Goal: Task Accomplishment & Management: Complete application form

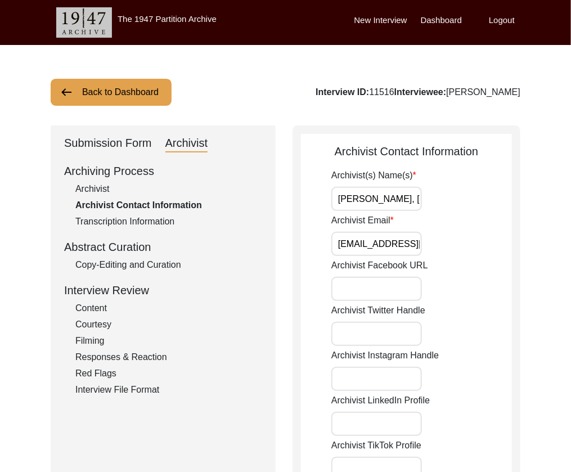
click at [134, 88] on button "Back to Dashboard" at bounding box center [111, 92] width 121 height 27
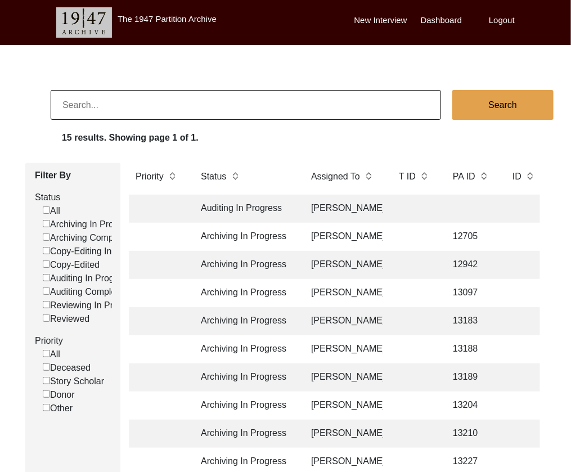
click at [457, 228] on td "12705" at bounding box center [471, 237] width 51 height 28
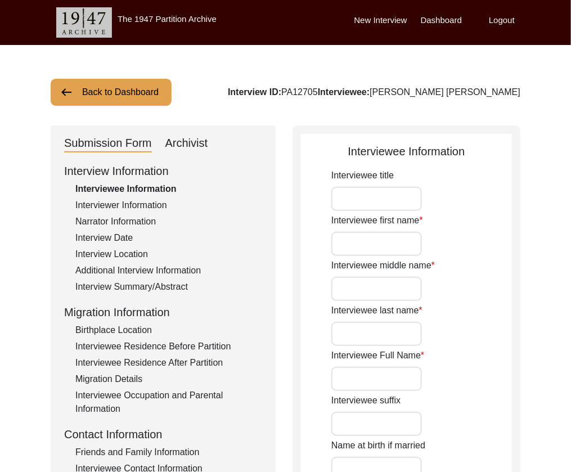
type input "Mr."
type input "[PERSON_NAME]"
type input "Qasim"
type input "[PERSON_NAME]"
type input "[PERSON_NAME] [PERSON_NAME]"
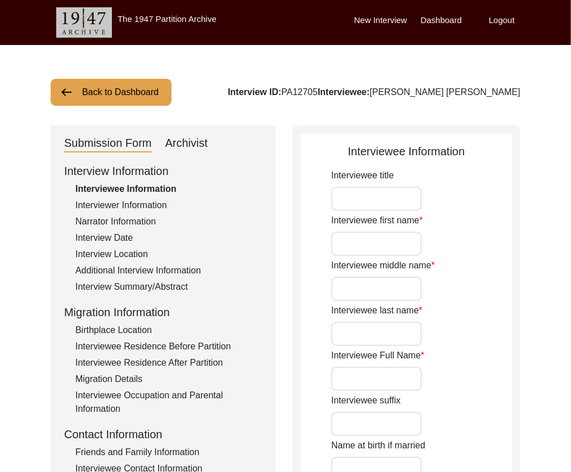
type input "[DATE]"
type input "79"
type input "[DEMOGRAPHIC_DATA]"
type input "[PERSON_NAME] Urdu"
type input "[PERSON_NAME]"
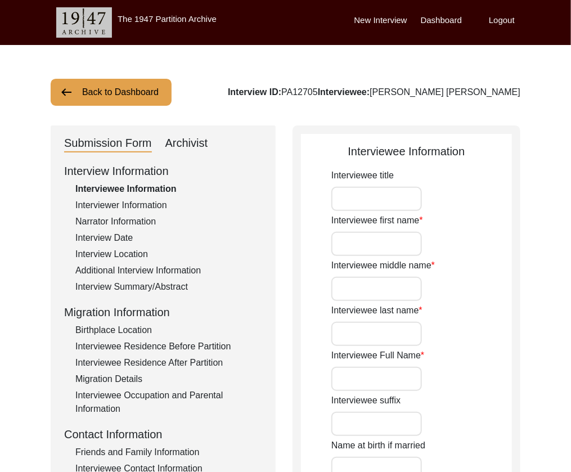
type input "[DEMOGRAPHIC_DATA]"
type input "BakerWal [PERSON_NAME]"
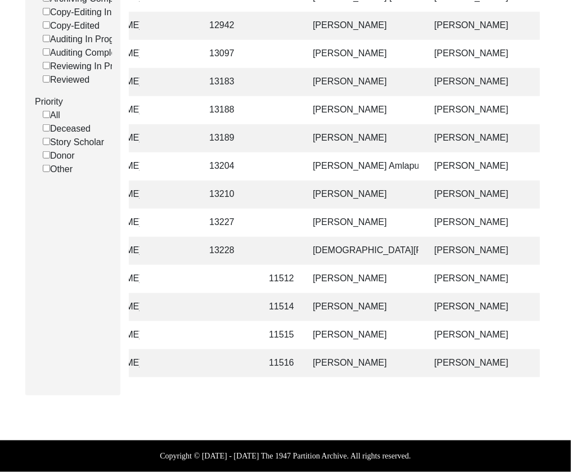
scroll to position [0, 231]
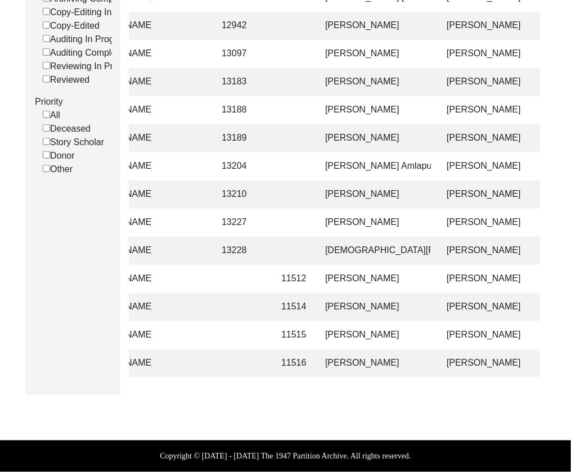
click at [364, 62] on td "[PERSON_NAME]" at bounding box center [374, 54] width 112 height 28
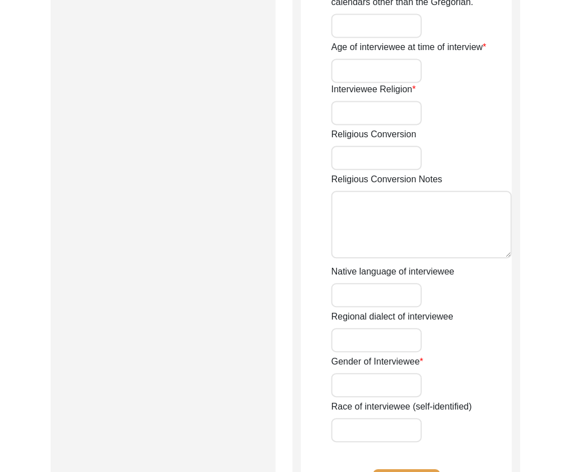
scroll to position [168, 0]
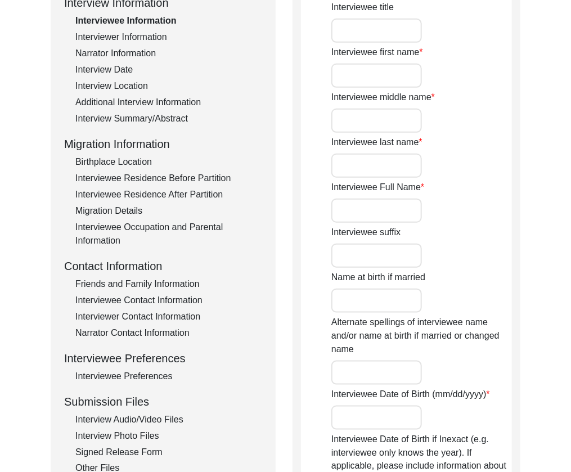
type input "Mr."
type input "Subodh"
type input "n/a"
type input "Das"
type input "[PERSON_NAME]"
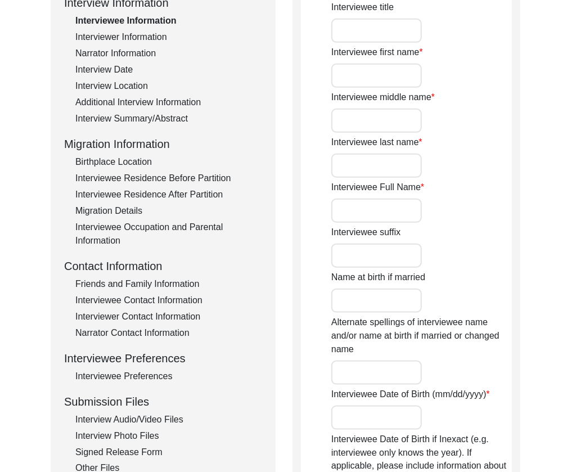
type input "[PERSON_NAME]"
type input "n/a"
type input "Between [DATE] to [DATE]"
type input "Between 78 to 76"
type input "[DEMOGRAPHIC_DATA]"
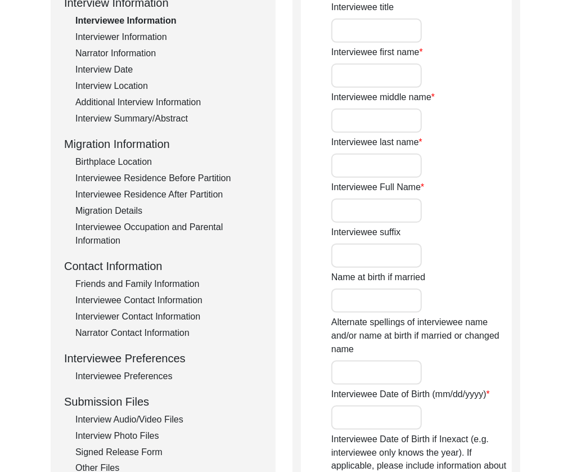
type input "Assamese and Bengali"
type input "[DEMOGRAPHIC_DATA]"
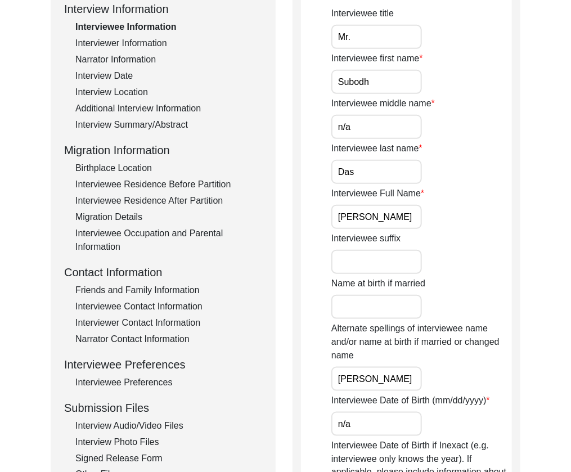
scroll to position [170, 0]
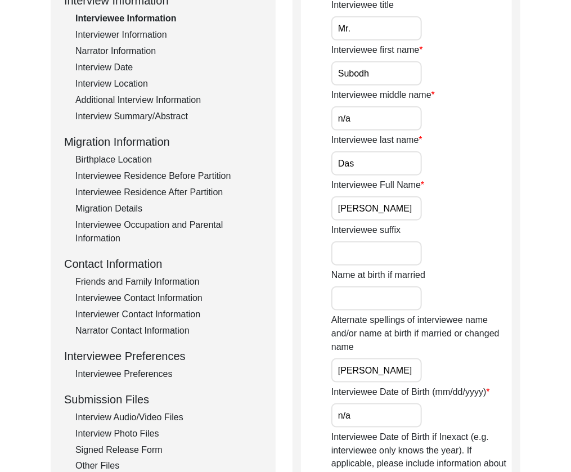
click at [134, 416] on div "Interview Audio/Video Files" at bounding box center [168, 417] width 187 height 13
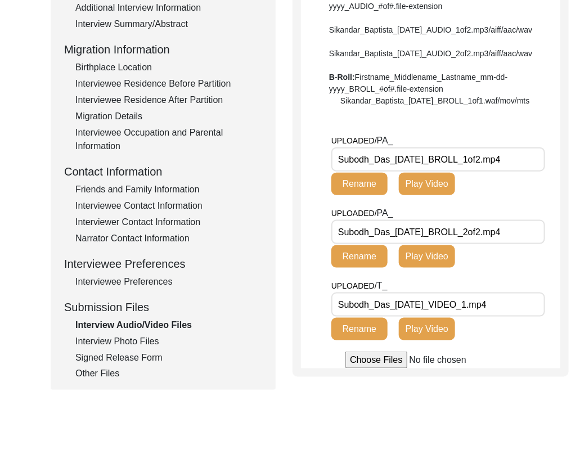
scroll to position [264, 0]
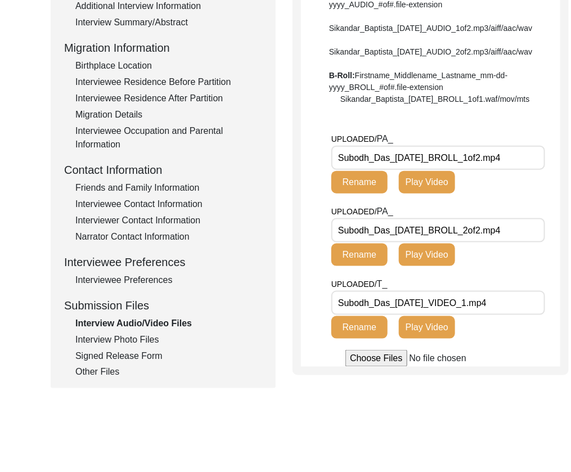
drag, startPoint x: 516, startPoint y: 190, endPoint x: 523, endPoint y: 190, distance: 7.3
click at [516, 170] on input "Subodh_Das_[DATE]_BROLL_1of2.mp4" at bounding box center [438, 158] width 214 height 24
click at [530, 315] on input "Subodh_Das_[DATE]_VIDEO_1.mp4" at bounding box center [438, 303] width 214 height 24
drag, startPoint x: 444, startPoint y: 267, endPoint x: 297, endPoint y: 261, distance: 147.5
click at [297, 261] on div "Interview Audio/Video Files File Naming Convention: Video files: Firstname_Midd…" at bounding box center [430, 118] width 276 height 514
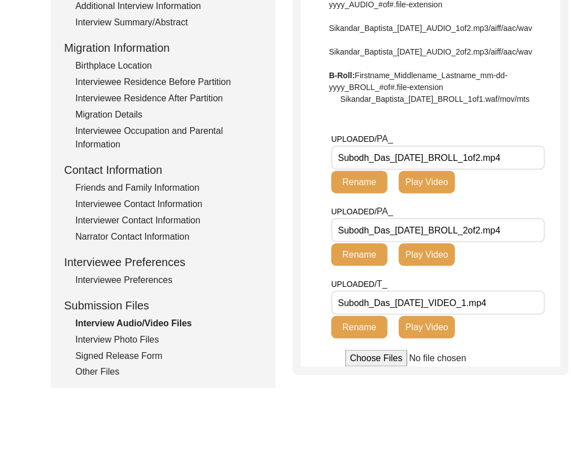
click at [111, 336] on div "Interview Photo Files" at bounding box center [168, 339] width 187 height 13
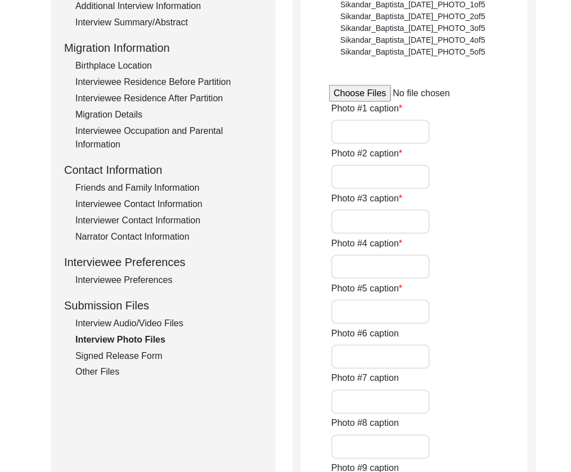
type input "This was taken during the interview."
type input "This was taken after the interview."
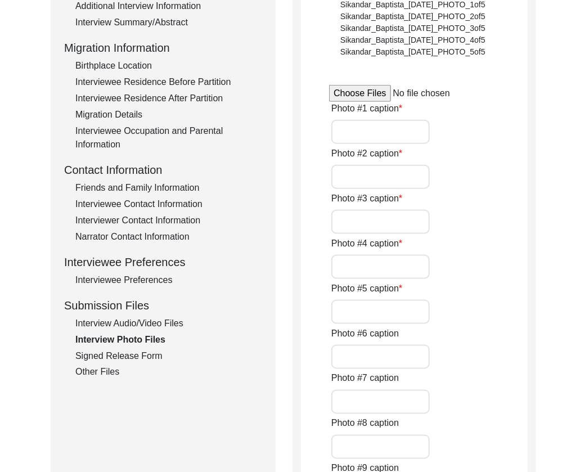
type input "n/a"
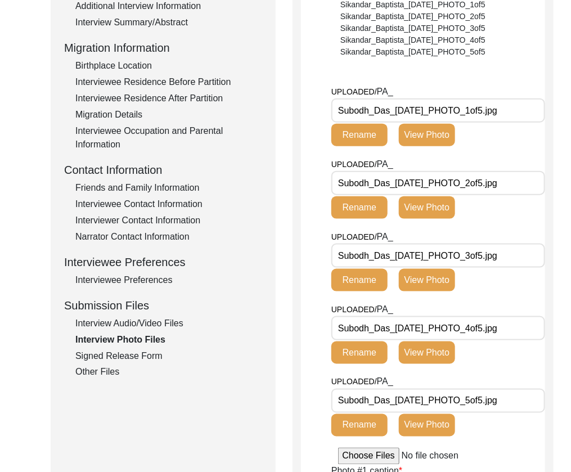
click at [447, 131] on button "View Photo" at bounding box center [427, 135] width 56 height 22
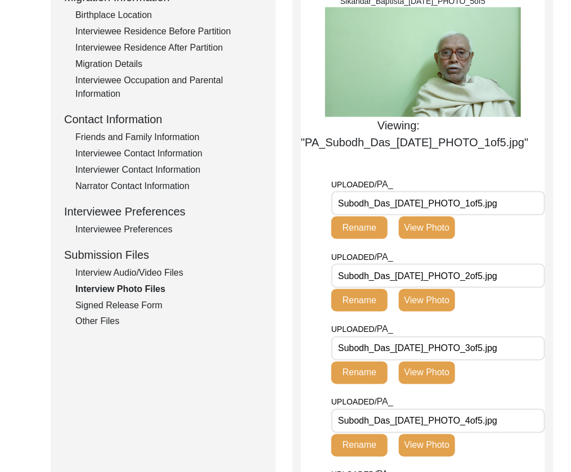
click at [443, 217] on button "View Photo" at bounding box center [427, 228] width 56 height 22
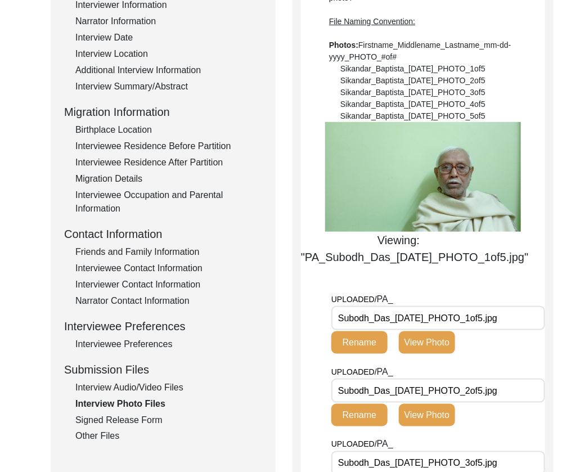
scroll to position [202, 0]
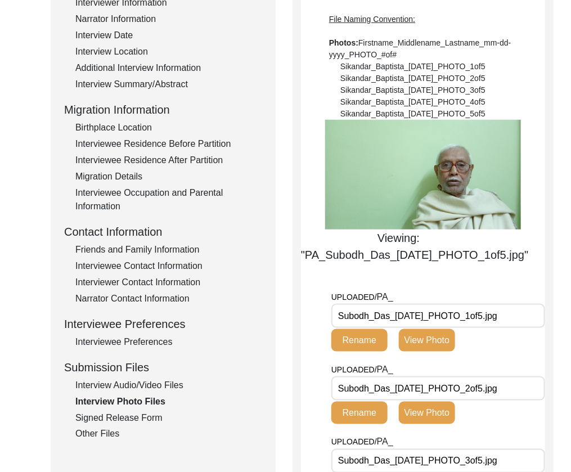
click at [422, 402] on button "View Photo" at bounding box center [427, 413] width 56 height 22
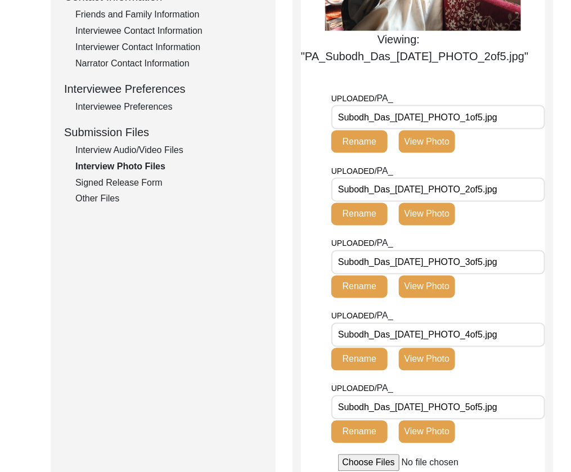
click at [125, 176] on div "Signed Release Form" at bounding box center [168, 182] width 187 height 13
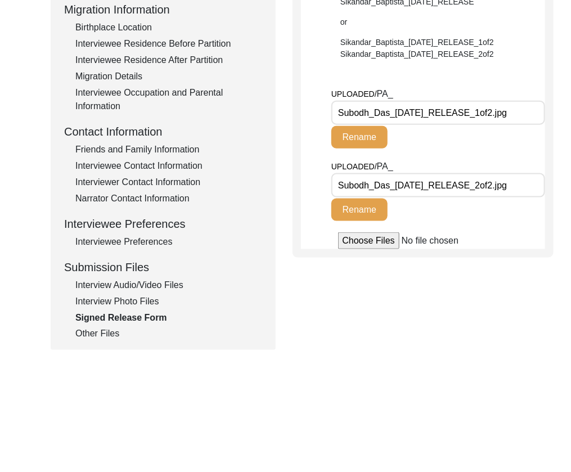
scroll to position [272, 0]
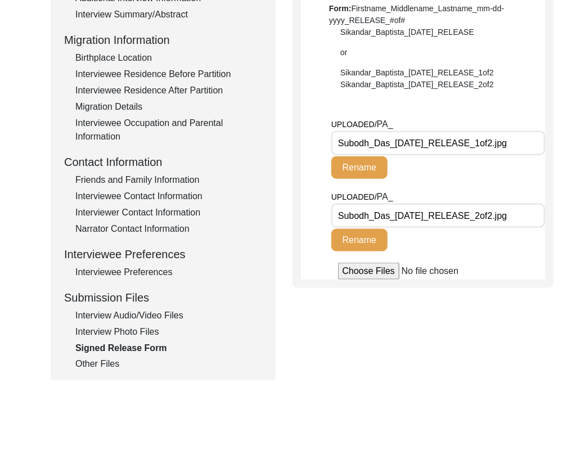
click at [526, 210] on input "Subodh_Das_[DATE]_RELEASE_2of2.jpg" at bounding box center [438, 216] width 214 height 24
click at [521, 141] on input "Subodh_Das_[DATE]_RELEASE_1of2.jpg" at bounding box center [438, 143] width 214 height 24
click at [91, 372] on div "Submission Form Archivist Interview Information Interviewee Information Intervi…" at bounding box center [163, 116] width 225 height 527
click at [91, 368] on div "Other Files" at bounding box center [168, 364] width 187 height 13
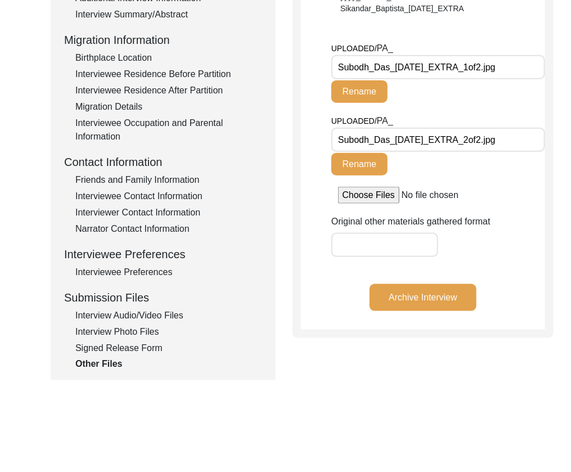
click at [112, 330] on div "Interview Photo Files" at bounding box center [168, 331] width 187 height 13
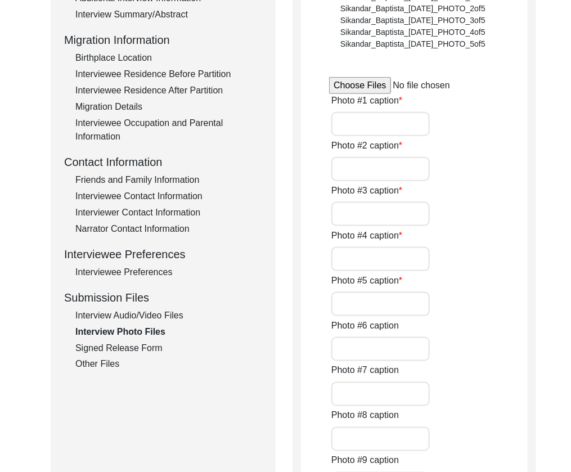
type input "This was taken during the interview."
type input "This was taken after the interview."
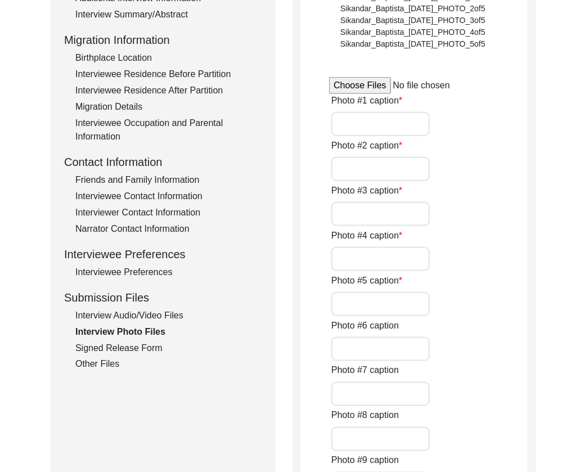
type input "n/a"
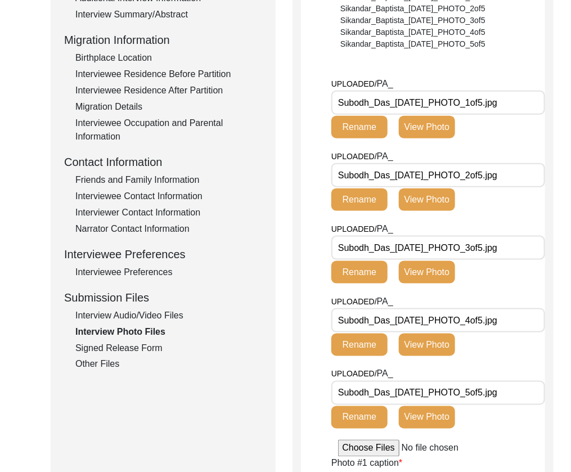
click at [109, 367] on div "Other Files" at bounding box center [168, 364] width 187 height 13
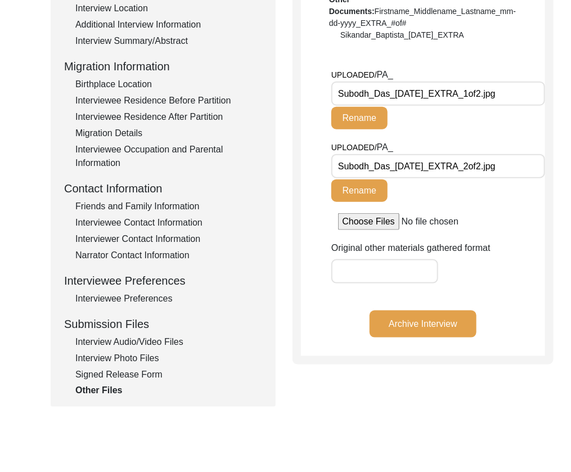
scroll to position [248, 0]
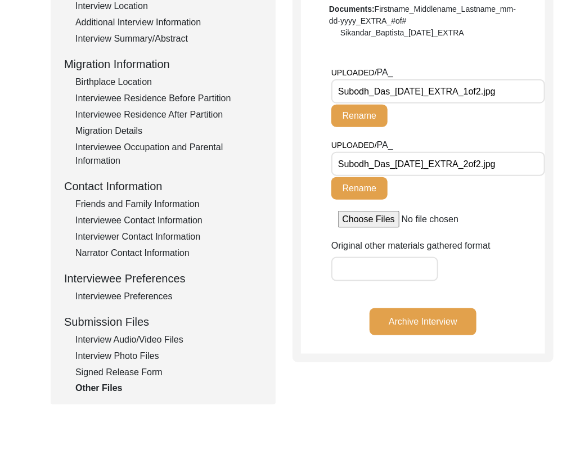
click at [532, 87] on input "Subodh_Das_[DATE]_EXTRA_1of2.jpg" at bounding box center [438, 91] width 214 height 24
click at [129, 373] on div "Signed Release Form" at bounding box center [168, 372] width 187 height 13
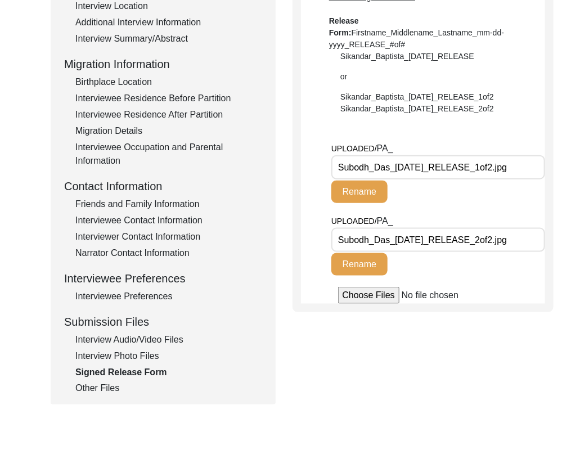
click at [129, 362] on div "Interview Photo Files" at bounding box center [168, 355] width 187 height 13
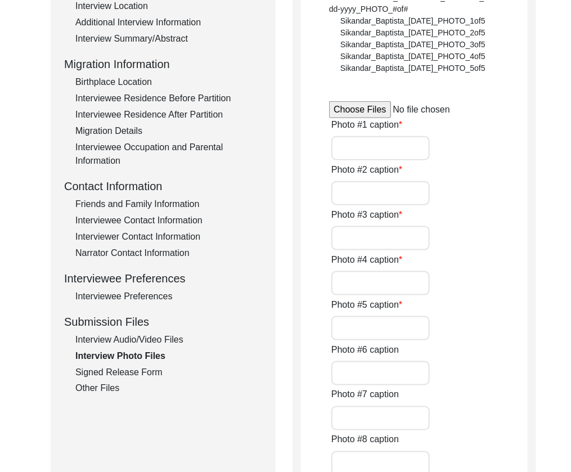
type input "This was taken during the interview."
type input "This was taken after the interview."
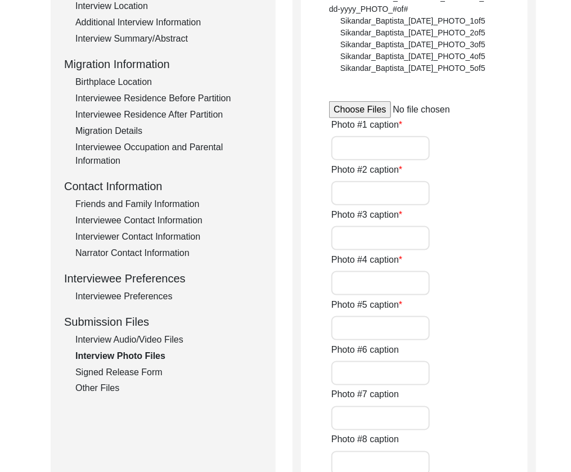
type input "n/a"
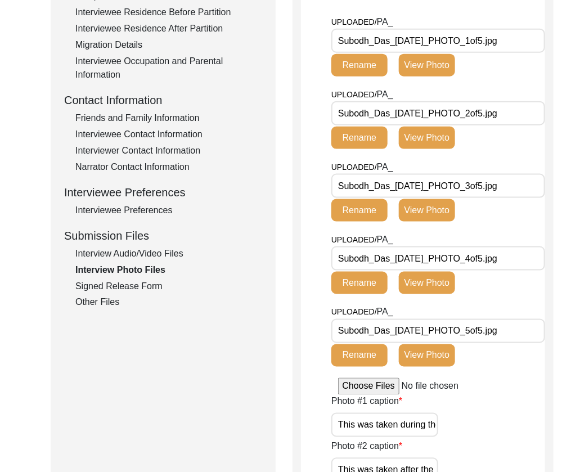
scroll to position [336, 0]
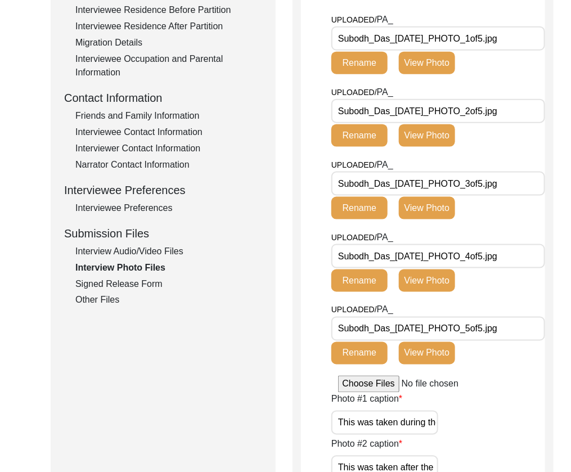
click at [108, 300] on div "Other Files" at bounding box center [168, 300] width 187 height 13
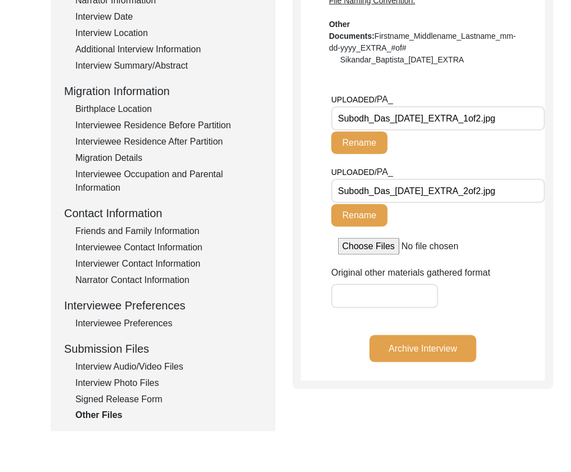
scroll to position [0, 0]
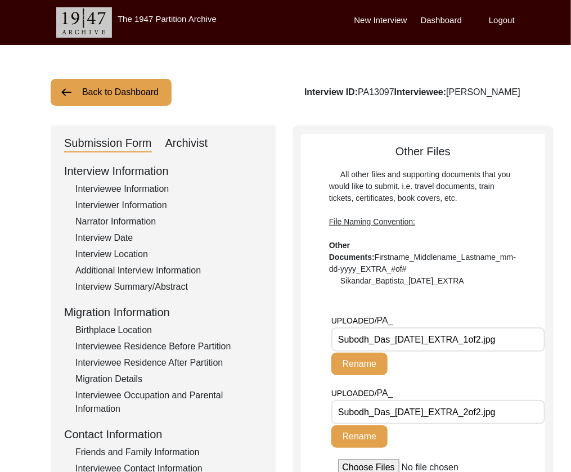
click at [183, 146] on div "Archivist" at bounding box center [186, 143] width 43 height 18
select select "507"
select select "Archiving In Progress"
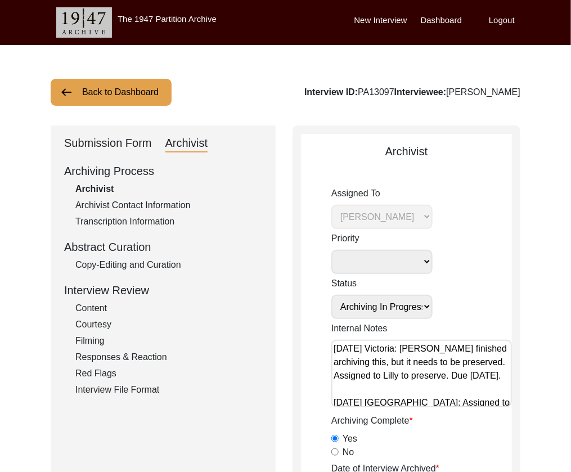
click at [84, 139] on div "Submission Form" at bounding box center [108, 143] width 88 height 18
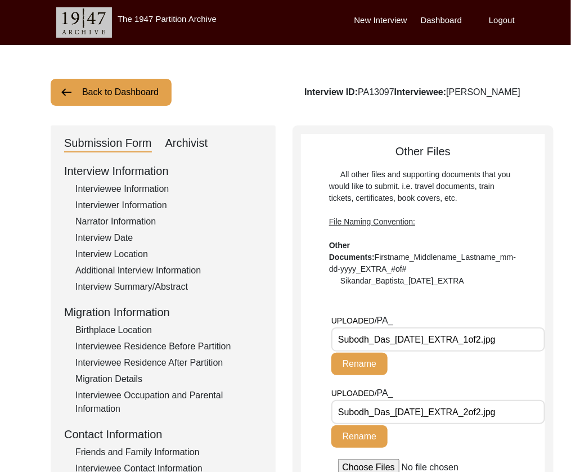
click at [87, 203] on div "Interviewer Information" at bounding box center [168, 205] width 187 height 13
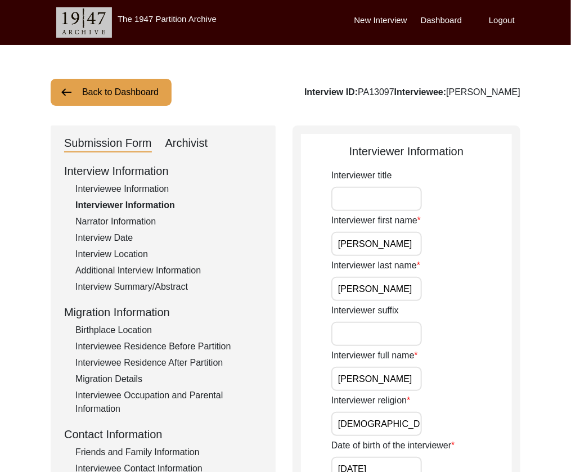
click at [87, 204] on div "Interviewer Information" at bounding box center [168, 205] width 187 height 13
click at [99, 147] on div "Submission Form" at bounding box center [108, 143] width 88 height 18
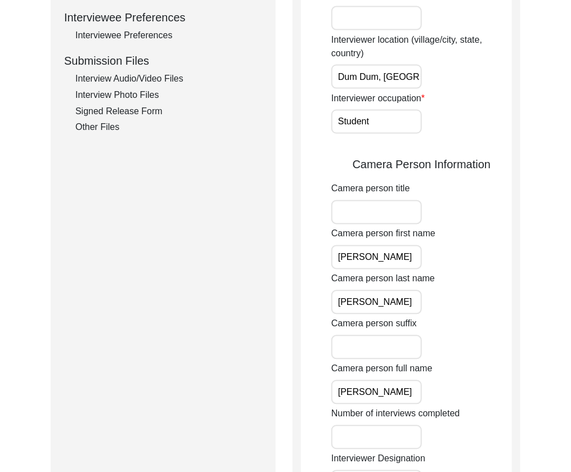
click at [141, 75] on div "Interview Audio/Video Files" at bounding box center [168, 78] width 187 height 13
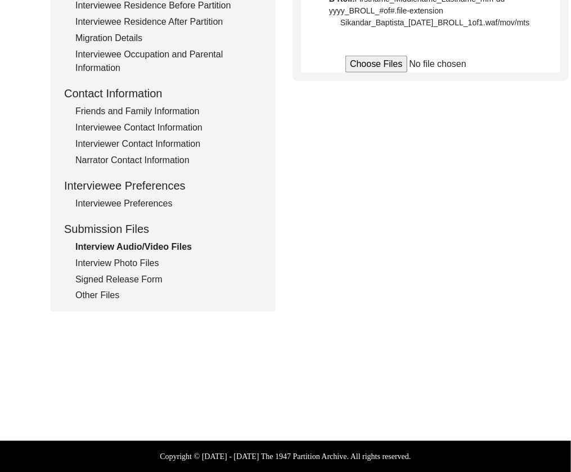
scroll to position [363, 0]
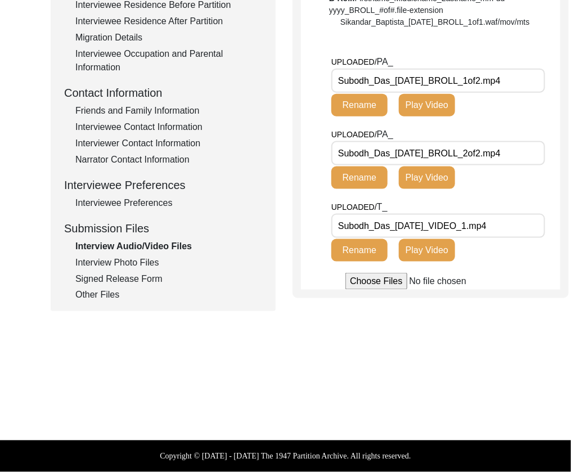
click at [107, 256] on div "Interview Photo Files" at bounding box center [168, 262] width 187 height 13
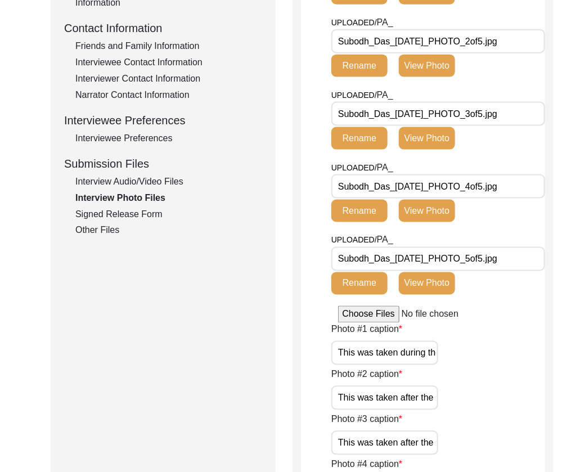
scroll to position [336, 0]
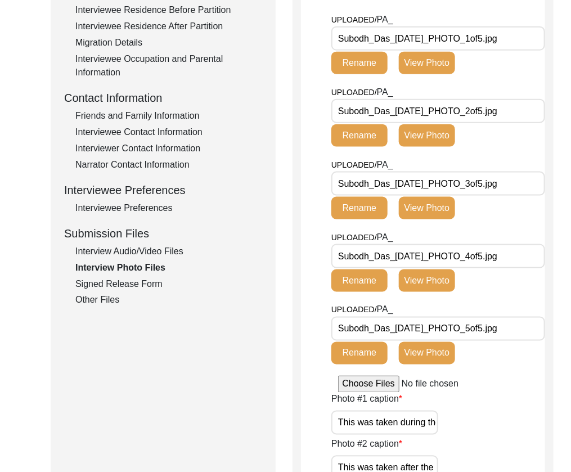
click at [417, 56] on button "View Photo" at bounding box center [427, 63] width 56 height 22
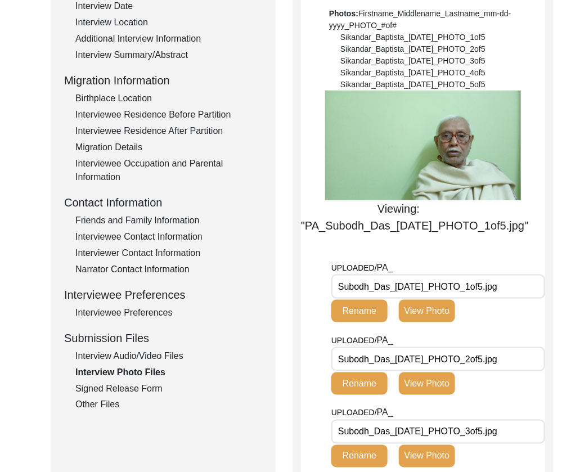
scroll to position [235, 0]
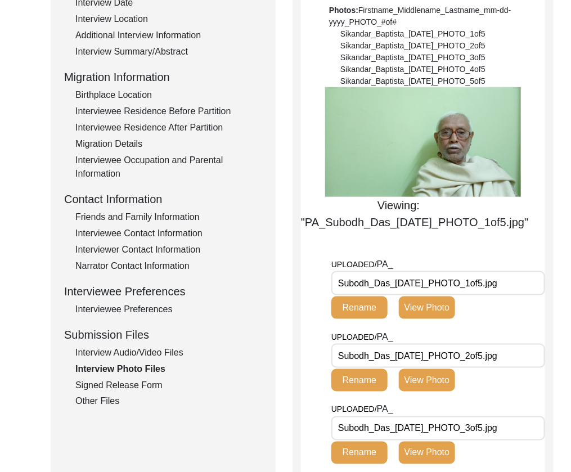
click at [140, 357] on div "Interview Audio/Video Files" at bounding box center [168, 352] width 187 height 13
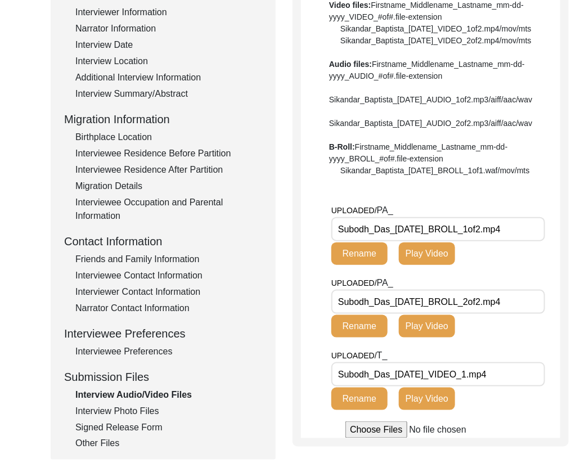
scroll to position [210, 0]
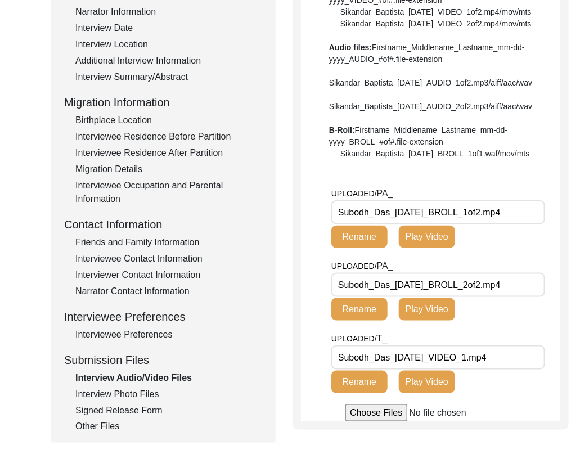
click at [427, 160] on div "File Naming Convention: Video files: Firstname_Middlename_Lastname_mm-dd-yyyy_V…" at bounding box center [430, 59] width 203 height 201
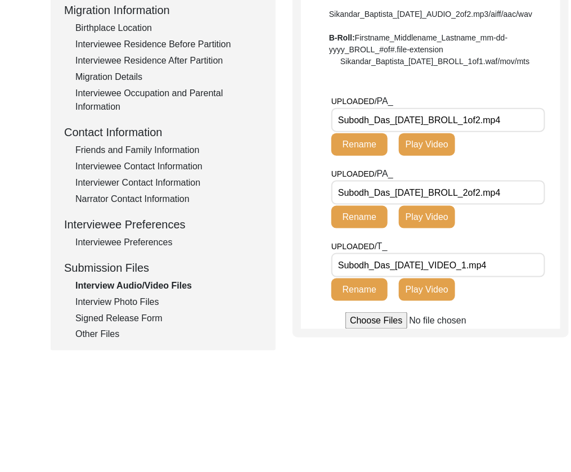
scroll to position [313, 0]
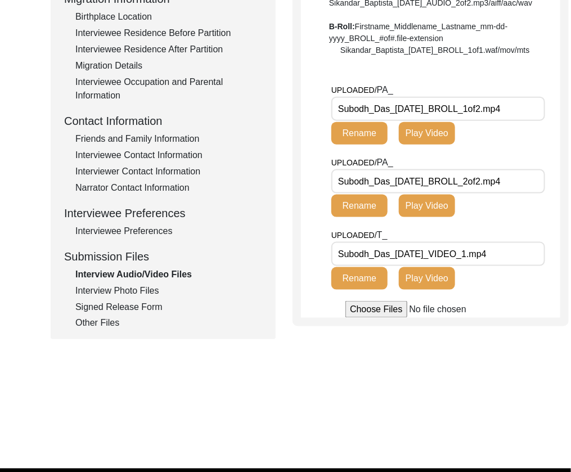
click at [510, 266] on input "Subodh_Das_[DATE]_VIDEO_1.mp4" at bounding box center [438, 254] width 214 height 24
click at [505, 301] on div "UPLOADED/ T_ Subodh_Das_[DATE]_VIDEO_1.mp4 Rename Play Video" at bounding box center [445, 264] width 229 height 73
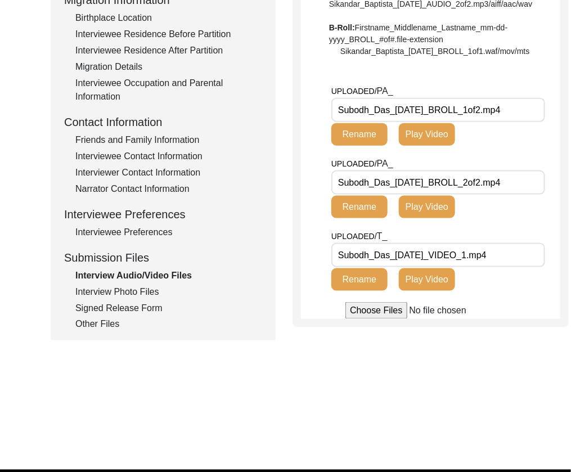
click at [473, 267] on input "Subodh_Das_[DATE]_VIDEO_1.mp4" at bounding box center [438, 255] width 214 height 24
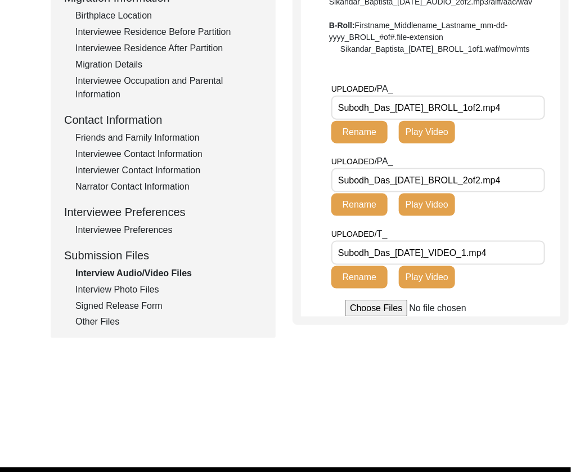
click at [499, 265] on input "Subodh_Das_[DATE]_VIDEO_1.mp4" at bounding box center [438, 253] width 214 height 24
click at [513, 265] on input "Subodh_Das_[DATE]_VIDEO_1.mp4" at bounding box center [438, 253] width 214 height 24
click at [103, 291] on div "Interview Photo Files" at bounding box center [168, 289] width 187 height 13
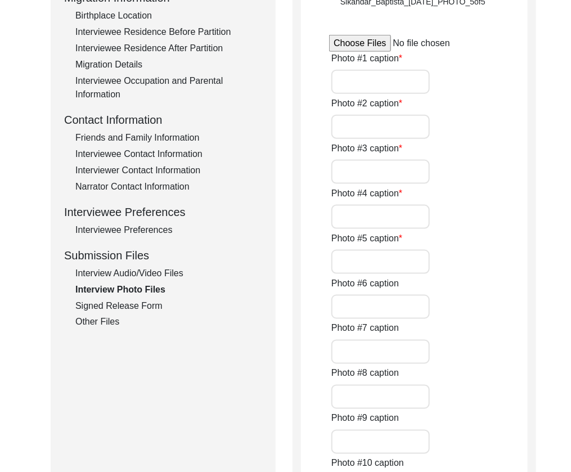
type input "This was taken during the interview."
type input "This was taken after the interview."
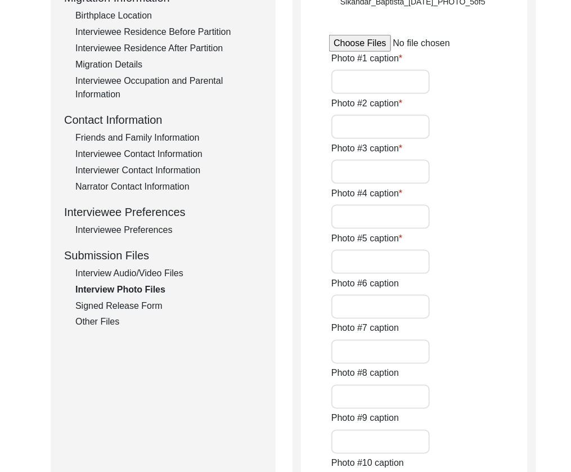
type input "n/a"
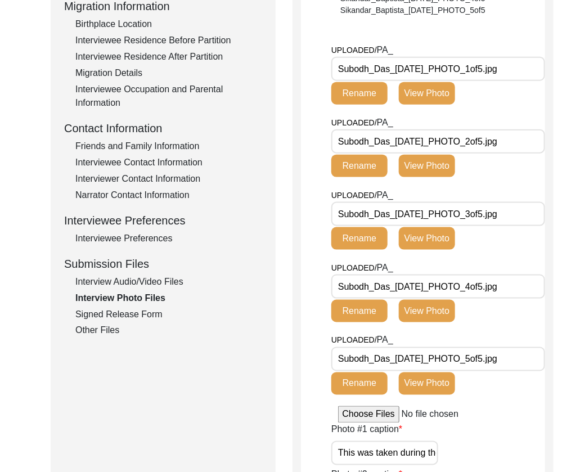
scroll to position [307, 0]
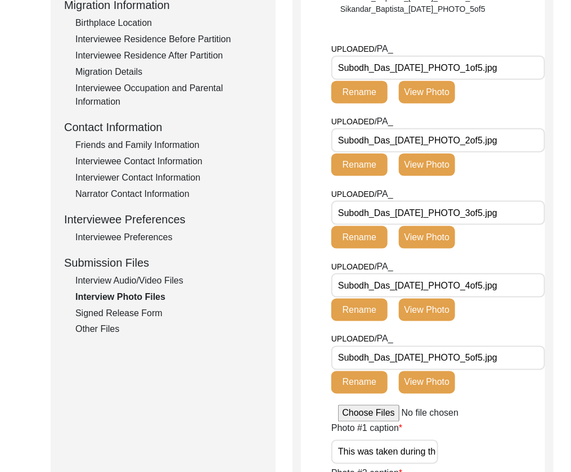
click at [121, 317] on div "Signed Release Form" at bounding box center [168, 313] width 187 height 13
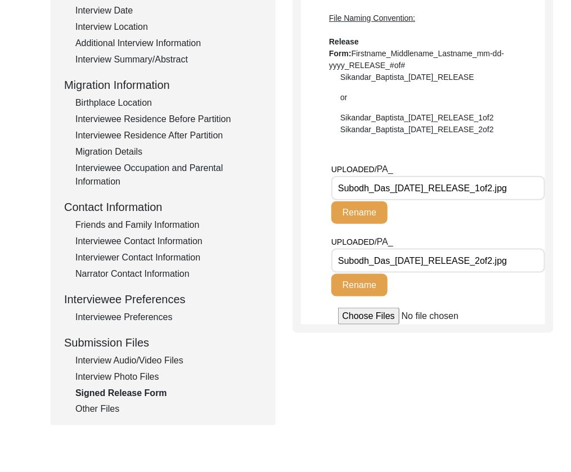
scroll to position [224, 0]
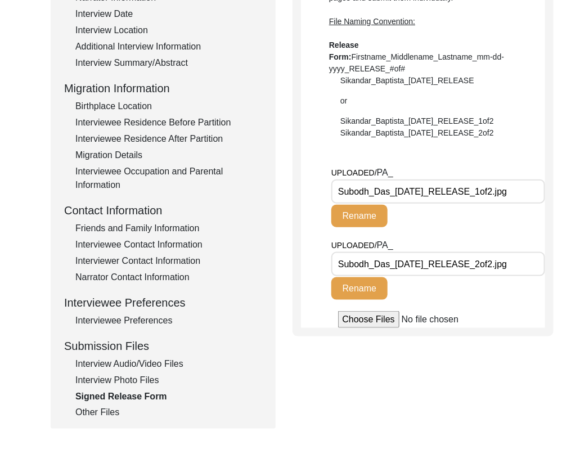
click at [543, 197] on input "Subodh_Das_[DATE]_RELEASE_1of2.jpg" at bounding box center [438, 191] width 214 height 24
click at [517, 277] on div "UPLOADED/ PA_ Subodh_Das_[DATE]_RELEASE_2of2.jpg Rename" at bounding box center [438, 274] width 214 height 73
click at [521, 267] on input "Subodh_Das_[DATE]_RELEASE_2of2.jpg" at bounding box center [438, 264] width 214 height 24
click at [79, 407] on div "Other Files" at bounding box center [168, 412] width 187 height 13
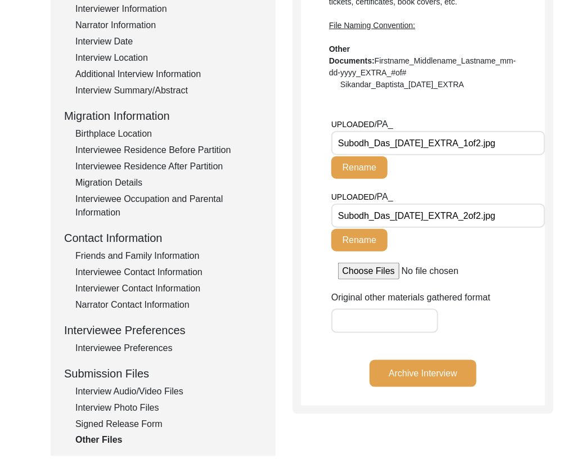
click at [534, 148] on input "Subodh_Das_[DATE]_EXTRA_1of2.jpg" at bounding box center [438, 143] width 214 height 24
drag, startPoint x: 444, startPoint y: 143, endPoint x: 285, endPoint y: 143, distance: 159.2
click at [285, 143] on div "Submission Form Archivist Interview Information Interviewee Information Intervi…" at bounding box center [286, 193] width 470 height 527
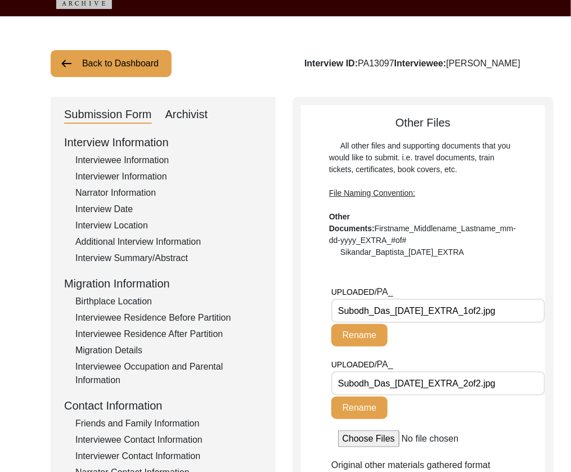
scroll to position [0, 0]
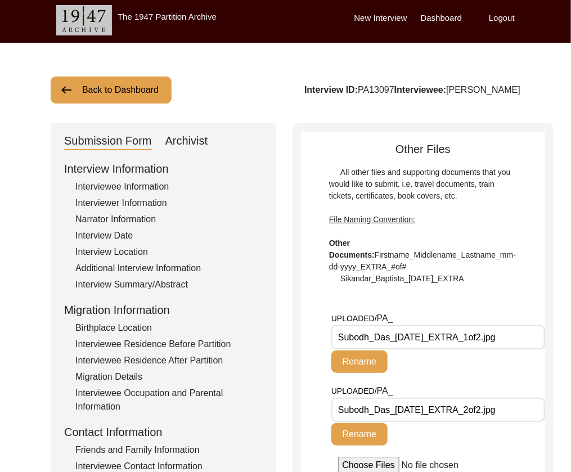
click at [109, 87] on button "Back to Dashboard" at bounding box center [111, 89] width 121 height 27
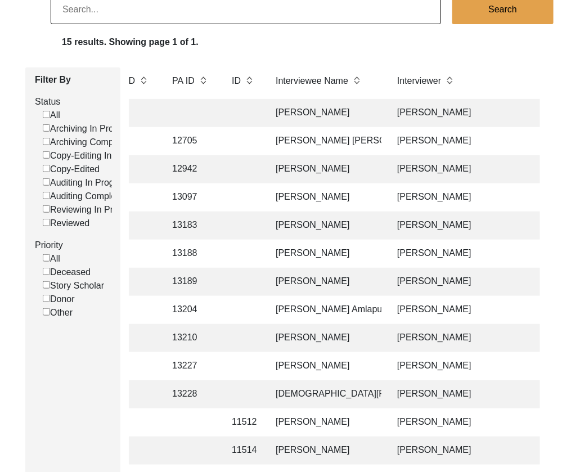
scroll to position [96, 0]
click at [335, 255] on td "[PERSON_NAME]" at bounding box center [325, 254] width 112 height 28
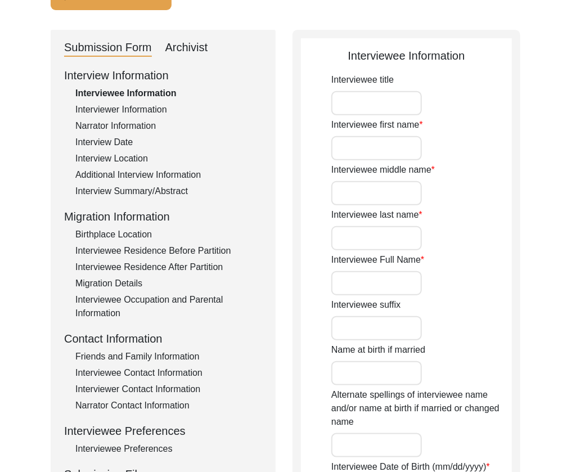
type input "Dr."
type input "[PERSON_NAME]"
type input "N/A"
type input "Chattopadhyay"
type input "[PERSON_NAME]"
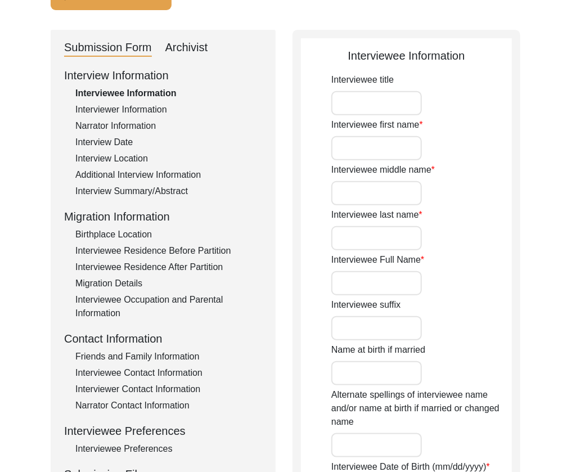
type input "[DATE]"
type input "79"
type input "[DEMOGRAPHIC_DATA]"
type input "Bengali"
type input "[DEMOGRAPHIC_DATA]"
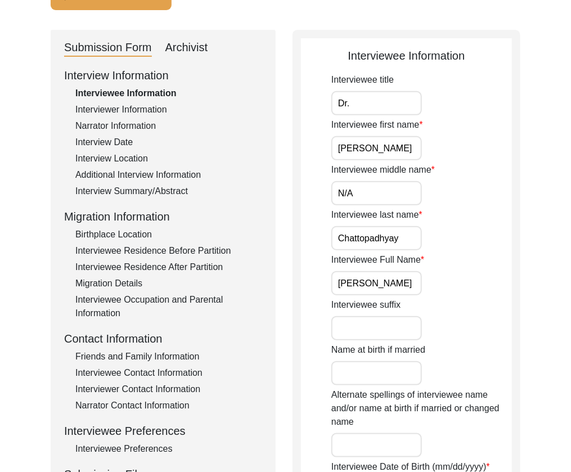
type input "[DEMOGRAPHIC_DATA]"
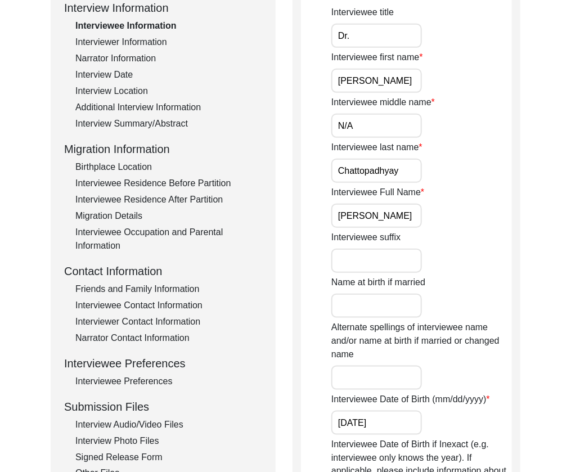
scroll to position [219, 0]
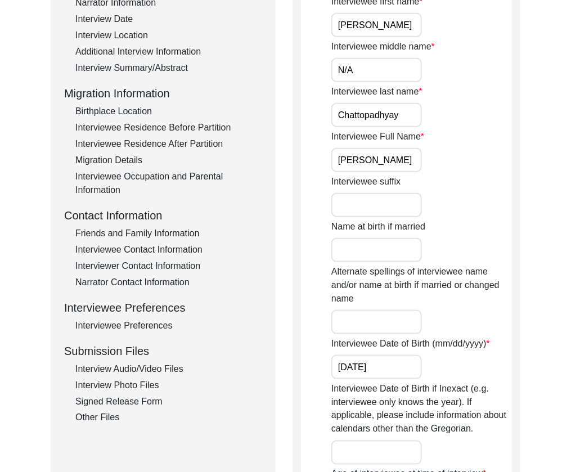
click at [113, 417] on div "Other Files" at bounding box center [168, 417] width 187 height 13
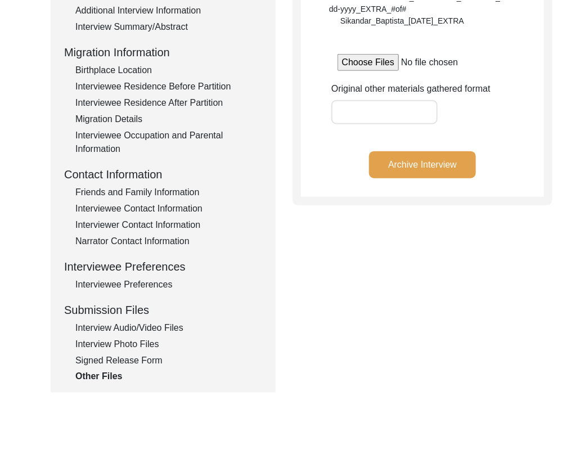
scroll to position [272, 0]
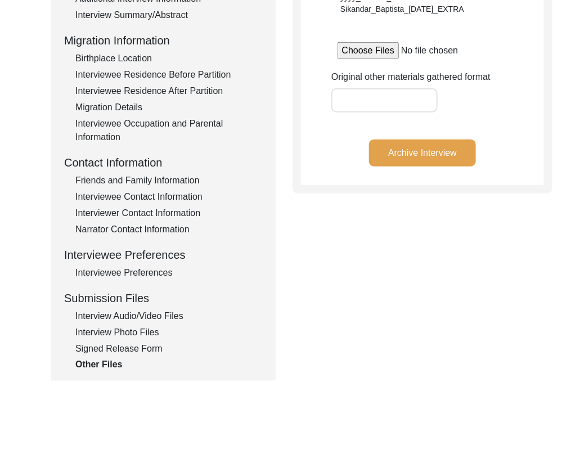
drag, startPoint x: 136, startPoint y: 314, endPoint x: 147, endPoint y: 309, distance: 13.1
click at [136, 314] on div "Interview Audio/Video Files" at bounding box center [168, 315] width 187 height 13
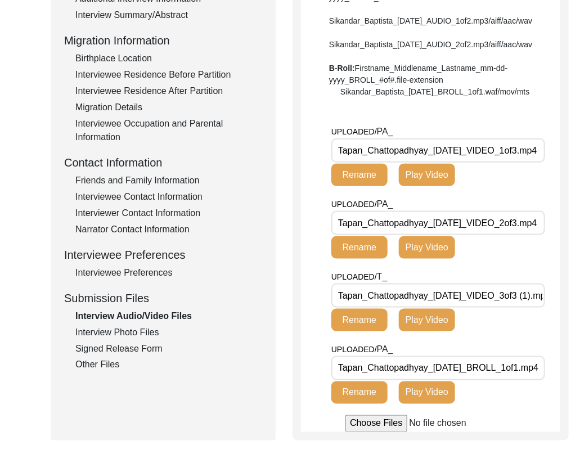
drag, startPoint x: 481, startPoint y: 188, endPoint x: 296, endPoint y: 187, distance: 184.5
click at [296, 187] on div "Interview Audio/Video Files File Naming Convention: Video files: Firstname_Midd…" at bounding box center [430, 147] width 276 height 587
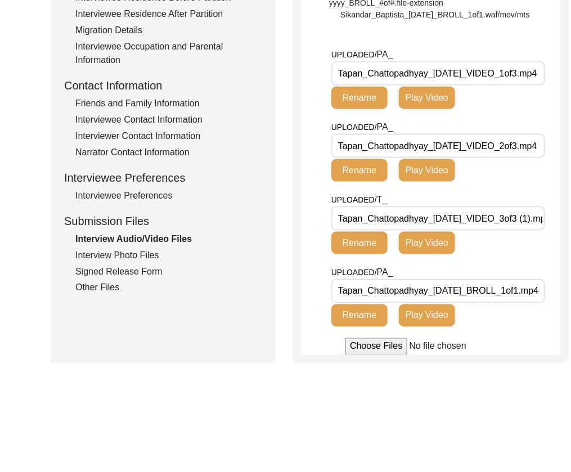
scroll to position [350, 0]
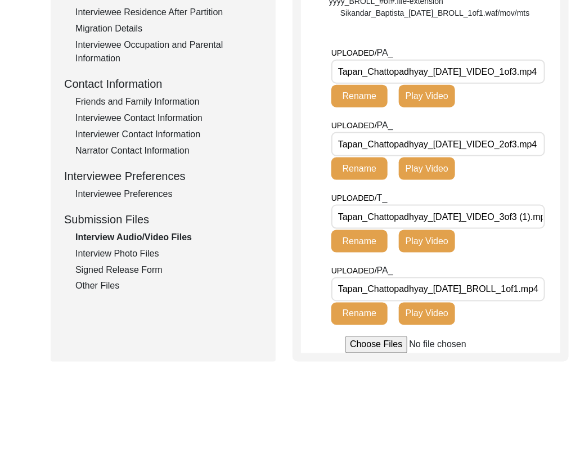
click at [494, 84] on input "Tapan_Chattopadhyay_[DATE]_VIDEO_1of3.mp4" at bounding box center [438, 72] width 214 height 24
click at [503, 156] on input "Tapan_Chattopadhyay_[DATE]_VIDEO_2of3.mp4" at bounding box center [438, 144] width 214 height 24
click at [508, 229] on \(1\)\ "Tapan_Chattopadhyay_[DATE]_VIDEO_3of3 (1).mp4" at bounding box center [438, 217] width 214 height 24
click at [523, 301] on input "Tapan_Chattopadhyay_[DATE]_BROLL_1of1.mp4" at bounding box center [438, 289] width 214 height 24
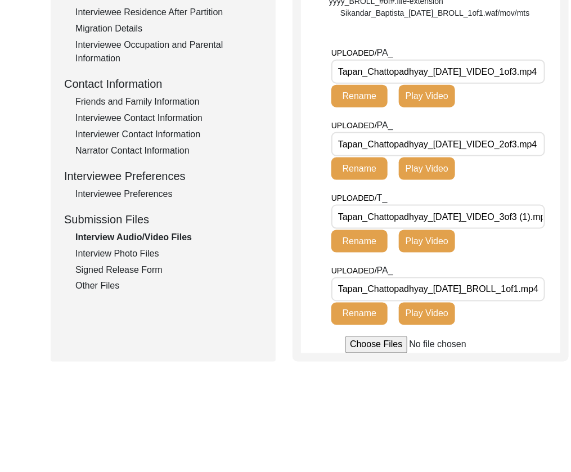
click at [528, 229] on \(1\)\ "Tapan_Chattopadhyay_[DATE]_VIDEO_3of3 (1).mp4" at bounding box center [438, 217] width 214 height 24
click at [145, 250] on div "Interview Photo Files" at bounding box center [168, 253] width 187 height 13
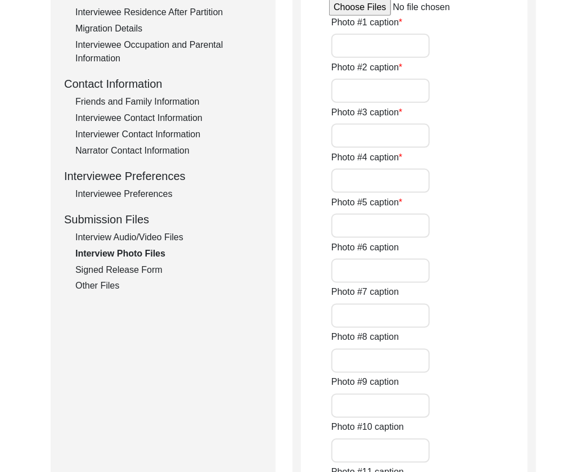
type input "[PERSON_NAME] sitting at his desk"
type input "[PERSON_NAME] signing a copy of his book"
type input "An old photo of [PERSON_NAME] with his wife"
type input "A picture of [PERSON_NAME] grandparents"
type input "[PERSON_NAME] personal library and professional achievements"
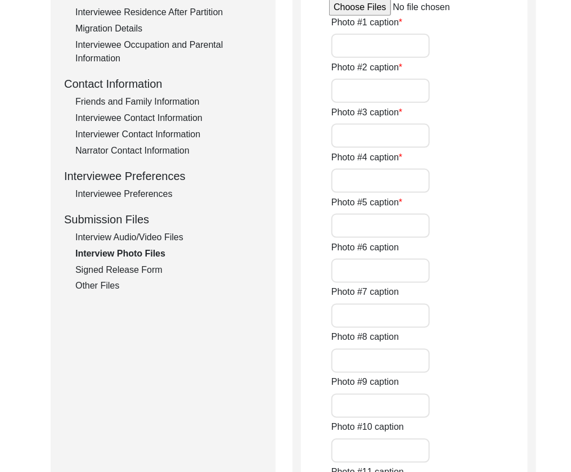
type input "A letter from a fellow academic"
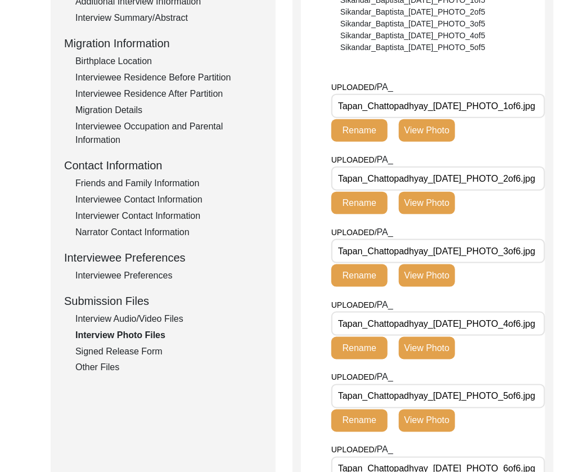
scroll to position [268, 0]
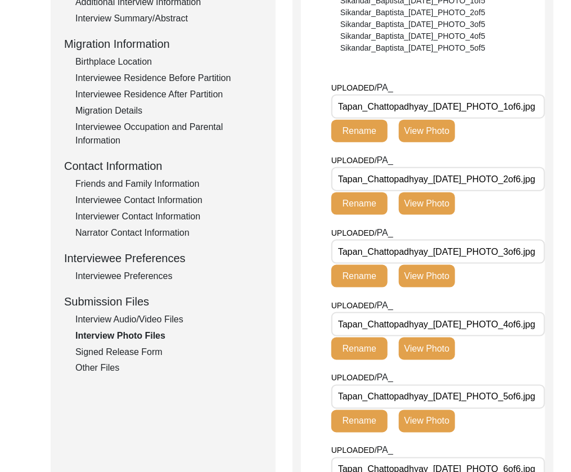
click at [498, 111] on input "Tapan_Chattopadhyay_[DATE]_PHOTO_1of6.jpg" at bounding box center [438, 106] width 214 height 24
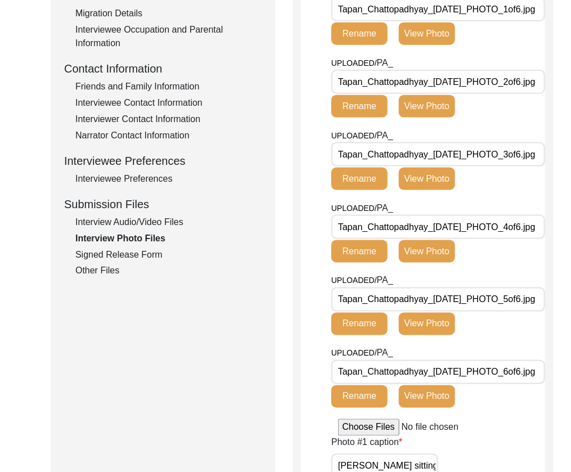
scroll to position [0, 0]
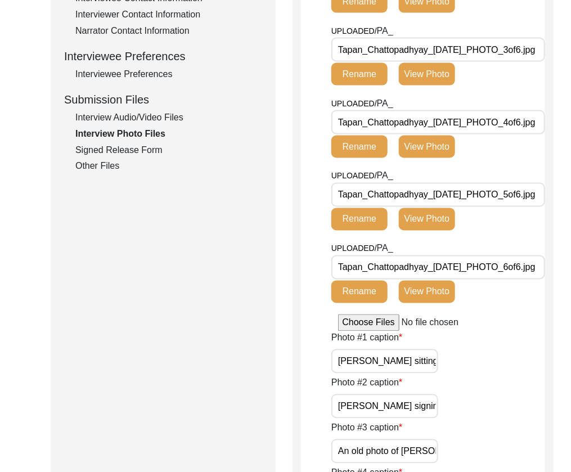
click at [145, 146] on div "Signed Release Form" at bounding box center [168, 149] width 187 height 13
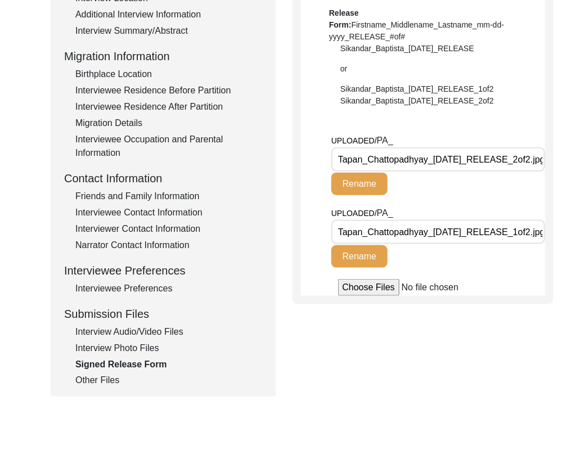
click at [489, 165] on input "Tapan_Chattopadhyay_[DATE]_RELEASE_2of2.jpg" at bounding box center [438, 159] width 214 height 24
click at [453, 231] on input "Tapan_Chattopadhyay_[DATE]_RELEASE_1of2.jpg" at bounding box center [438, 232] width 214 height 24
click at [110, 384] on div "Other Files" at bounding box center [168, 380] width 187 height 13
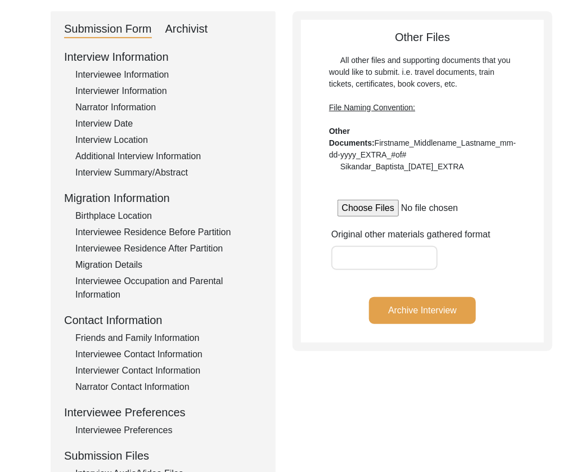
click at [402, 319] on button "Archive Interview" at bounding box center [422, 310] width 107 height 27
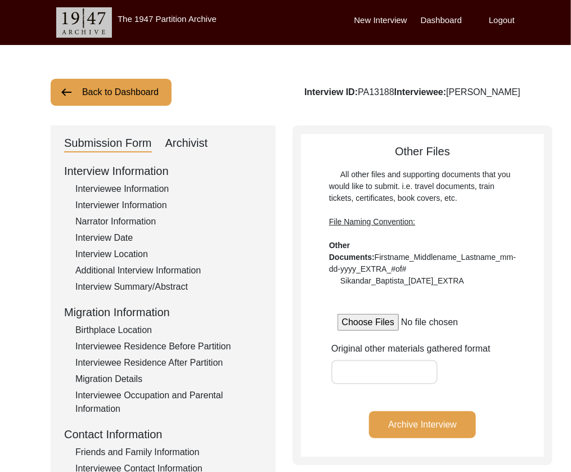
click at [143, 89] on button "Back to Dashboard" at bounding box center [111, 92] width 121 height 27
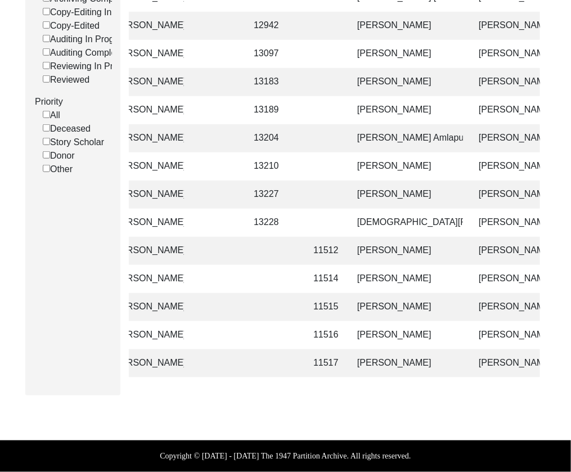
click at [391, 364] on td "[PERSON_NAME]" at bounding box center [406, 363] width 112 height 28
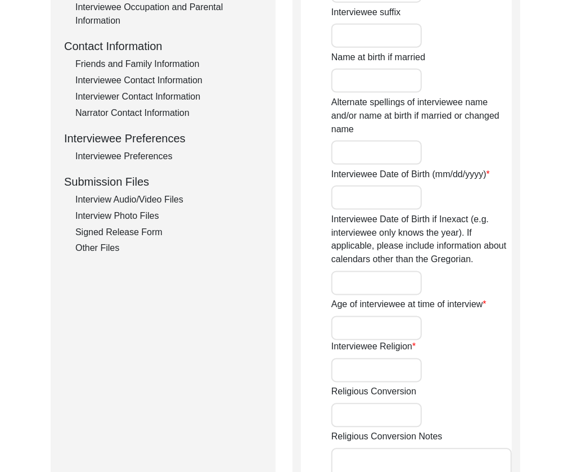
scroll to position [309, 0]
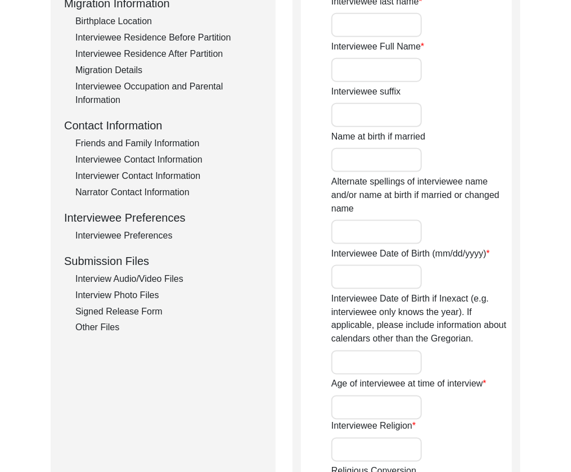
click at [109, 323] on div "Other Files" at bounding box center [168, 327] width 187 height 13
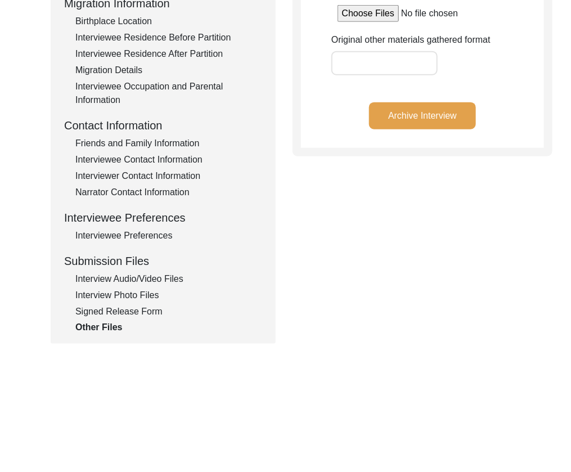
click at [114, 316] on div "Signed Release Form" at bounding box center [168, 311] width 187 height 13
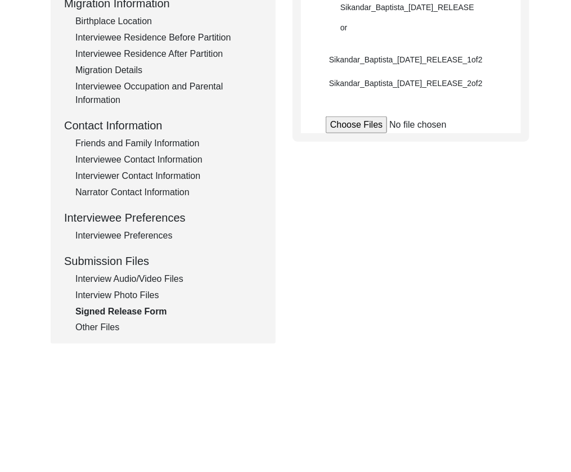
click at [114, 299] on div "Interview Photo Files" at bounding box center [168, 295] width 187 height 13
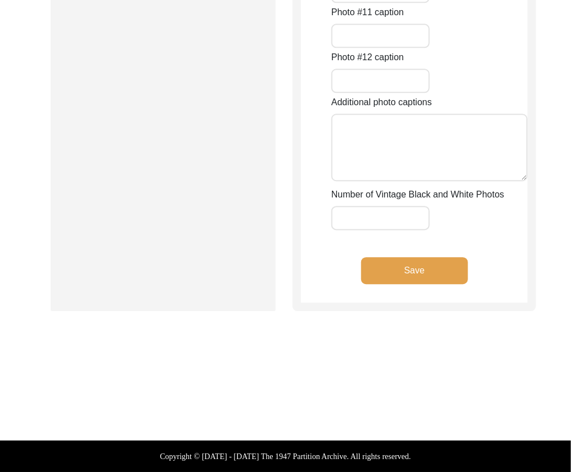
type input "[PERSON_NAME] sitting at his desk"
type input "[PERSON_NAME] signing a copy of his book"
type input "An old photo of [PERSON_NAME] with his wife"
type input "A picture of [PERSON_NAME] grandparents"
type input "[PERSON_NAME] personal library and professional achievements"
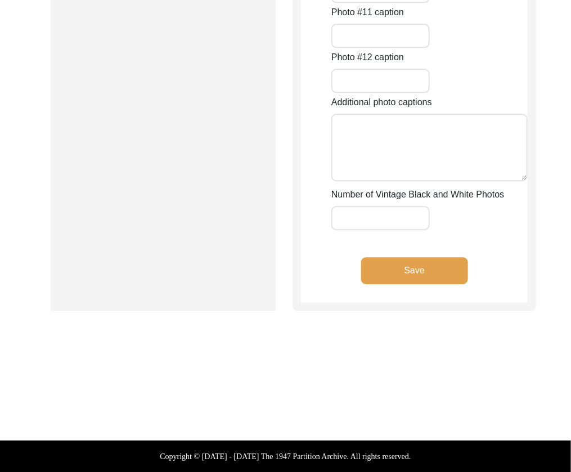
type input "A letter from a fellow academic"
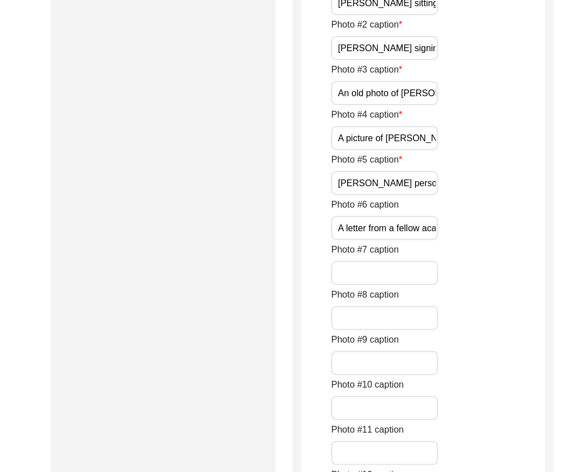
scroll to position [1164, 0]
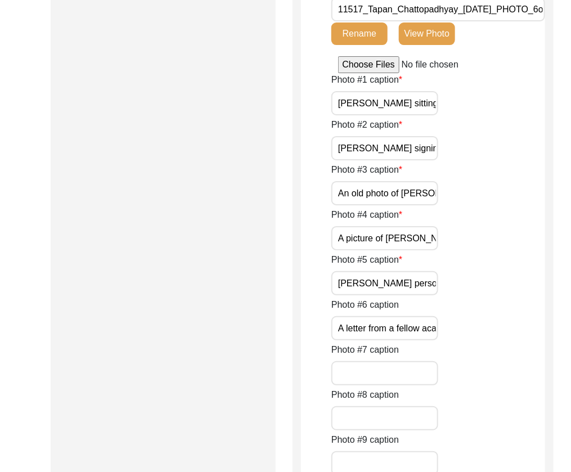
click at [365, 109] on input "[PERSON_NAME] sitting at his desk" at bounding box center [384, 103] width 107 height 24
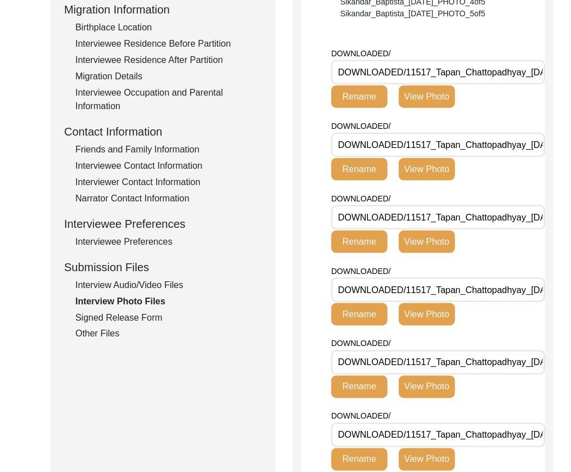
scroll to position [80, 0]
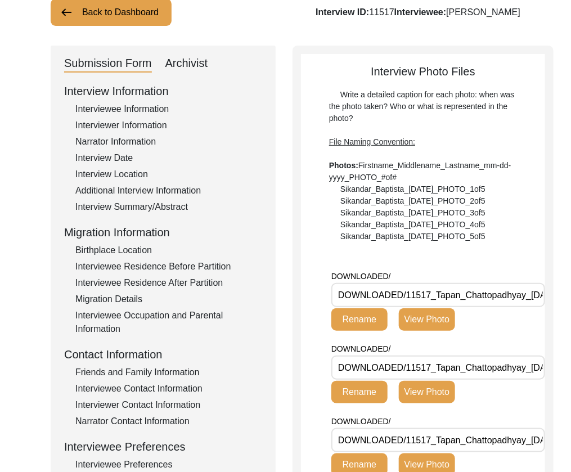
click at [436, 320] on button "View Photo" at bounding box center [427, 319] width 56 height 22
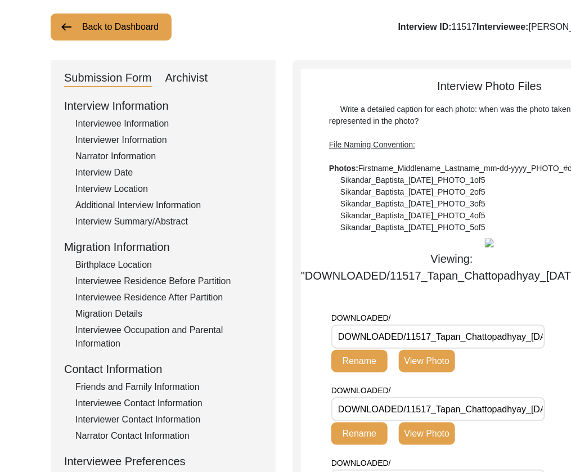
scroll to position [0, 0]
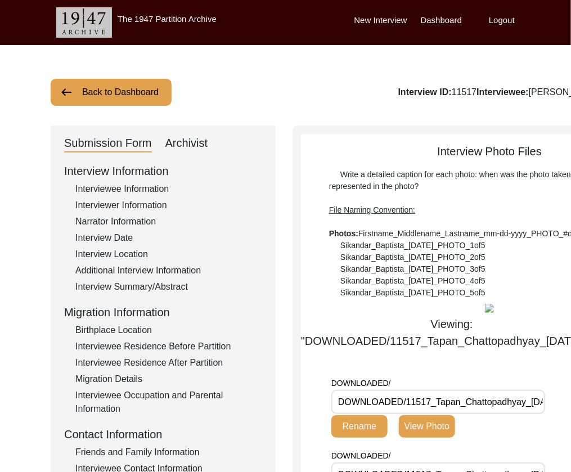
click at [187, 143] on div "Archivist" at bounding box center [186, 143] width 43 height 18
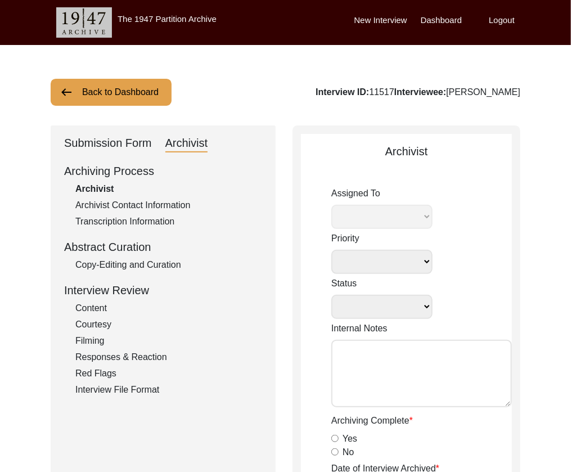
select select
select select "Archiving Completed"
type textarea "[DATE] Victoria: [PERSON_NAME] finished archiving this, but it needs to be pres…"
radio input "true"
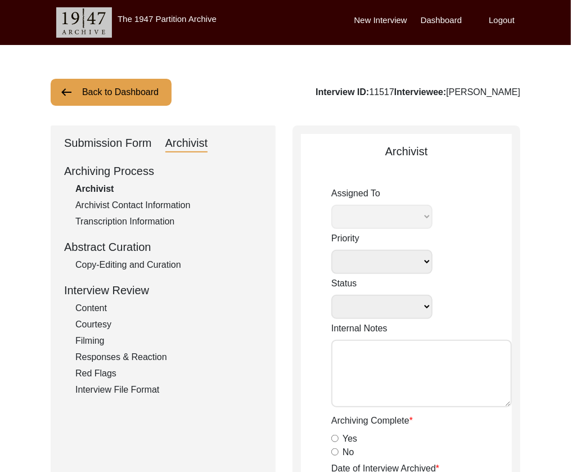
type input "[DATE]"
type textarea "Lore 05, 0444 Ipsumdo. Sitametc. Adipiscinge's doeiu temp incid ut la etdolor. …"
radio input "true"
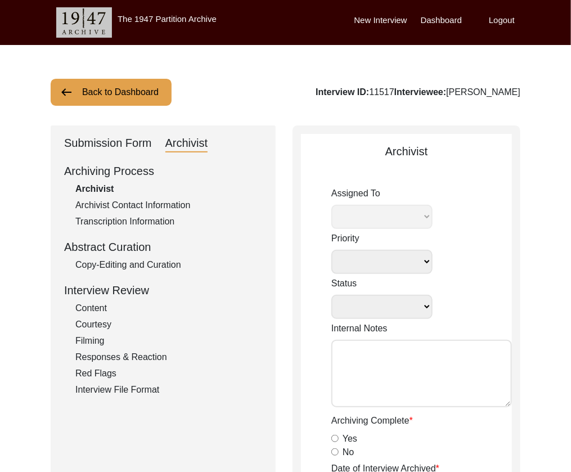
radio input "true"
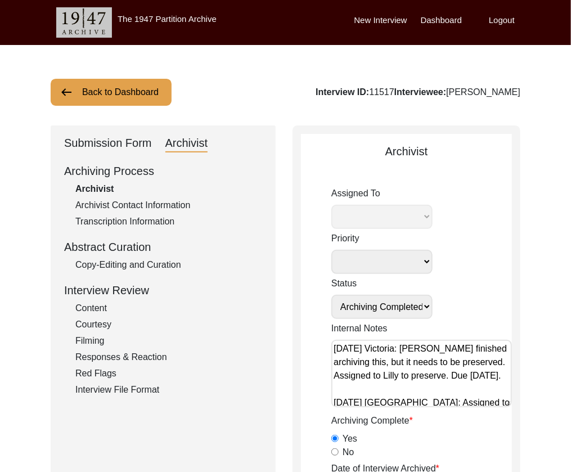
select select "507"
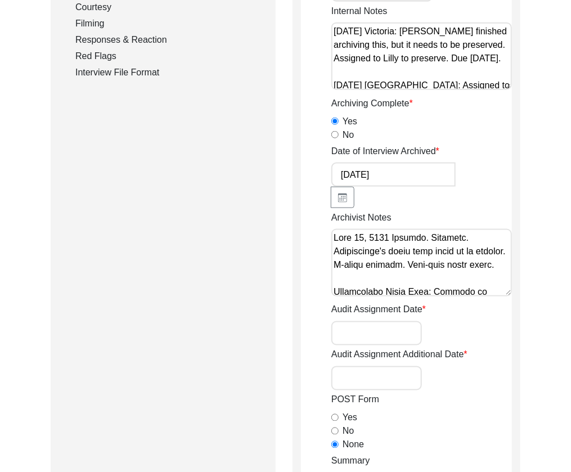
scroll to position [370, 0]
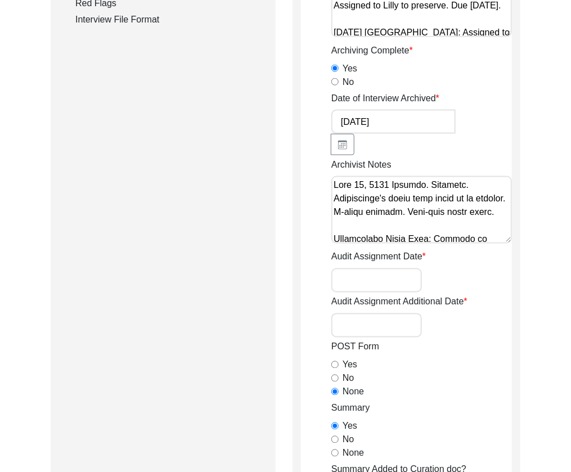
click at [425, 227] on textarea "Archivist Notes" at bounding box center [421, 209] width 181 height 67
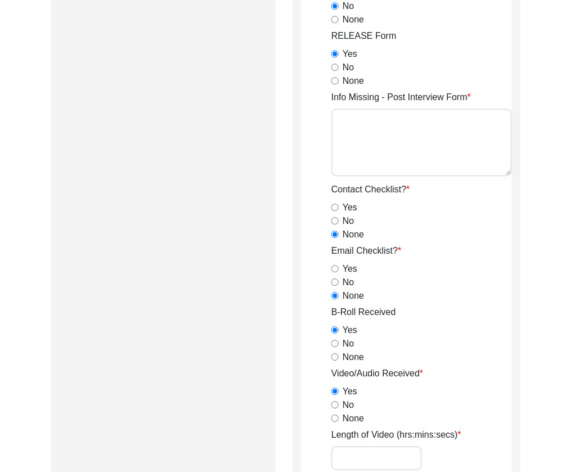
scroll to position [925, 0]
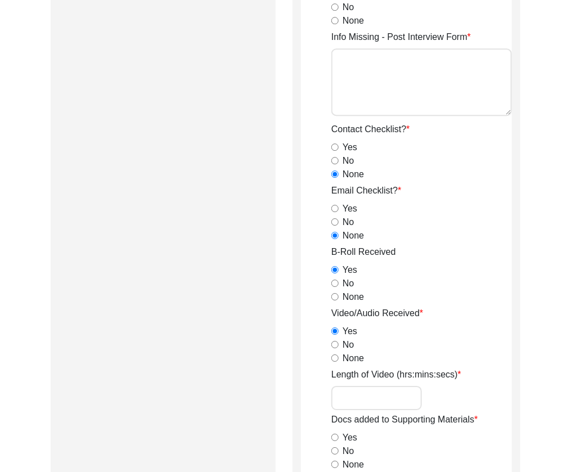
click at [388, 400] on input "Length of Video (hrs:mins:secs)" at bounding box center [376, 398] width 91 height 24
paste input "1:47:57"
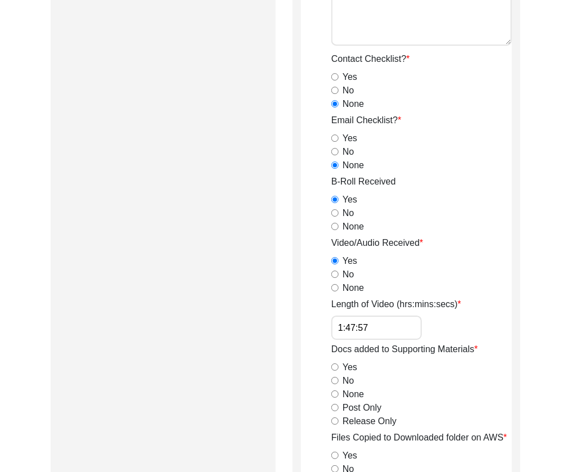
scroll to position [1011, 0]
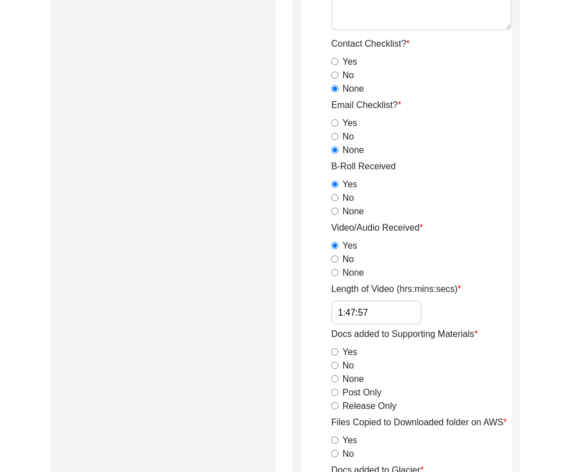
type input "1:47:57"
click at [335, 404] on input "Release Only" at bounding box center [334, 405] width 7 height 7
radio input "true"
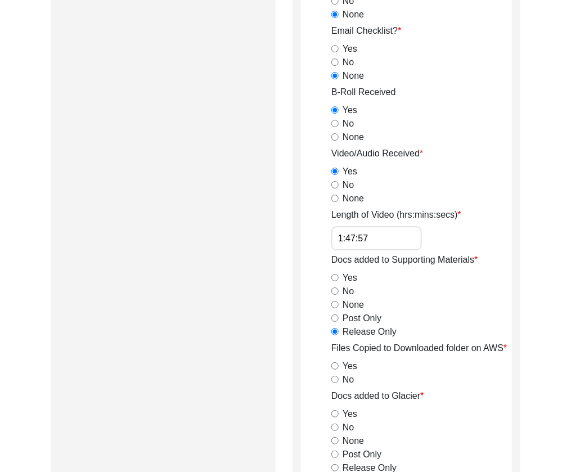
scroll to position [1104, 0]
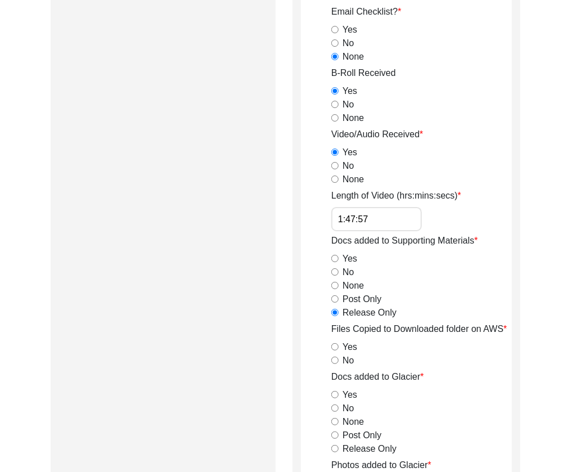
click at [334, 344] on input "Yes" at bounding box center [334, 346] width 7 height 7
radio input "true"
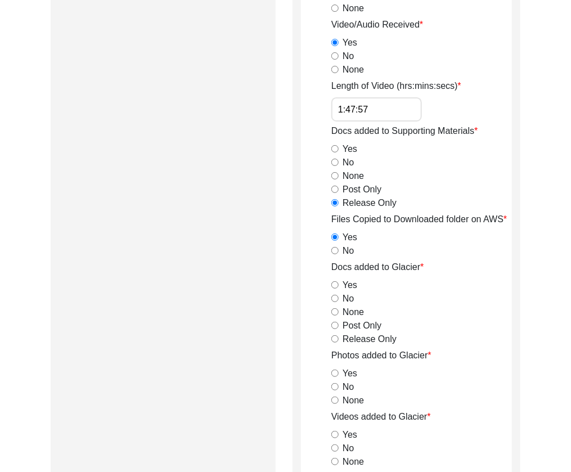
click at [332, 339] on input "Release Only" at bounding box center [334, 338] width 7 height 7
radio input "true"
click at [337, 372] on input "Yes" at bounding box center [334, 373] width 7 height 7
radio input "true"
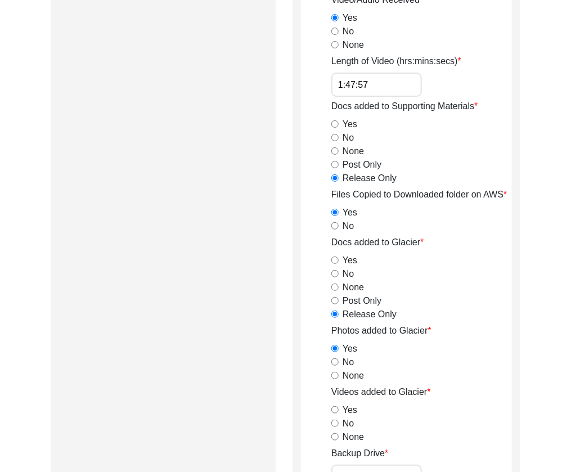
click at [336, 409] on input "Yes" at bounding box center [334, 409] width 7 height 7
radio input "true"
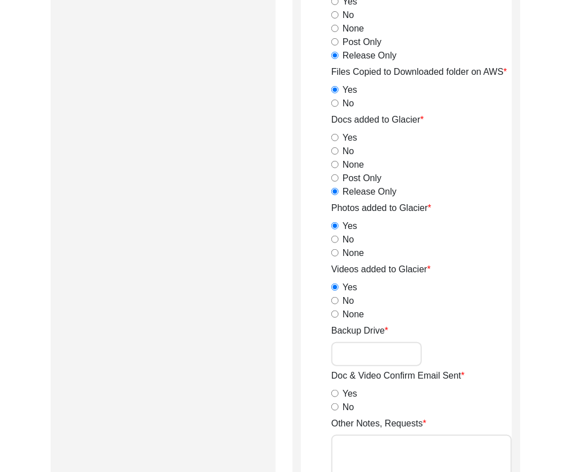
scroll to position [1401, 0]
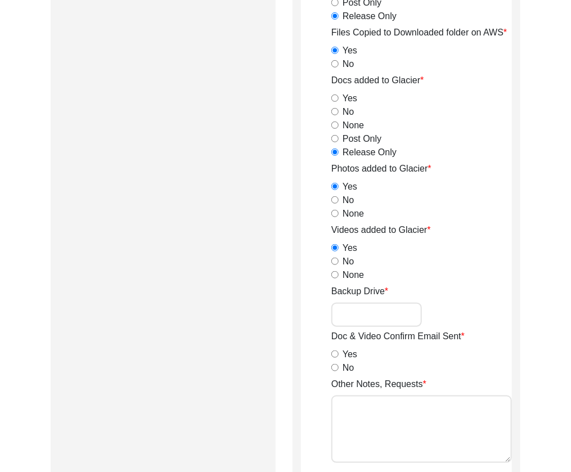
click at [334, 367] on input "No" at bounding box center [334, 367] width 7 height 7
radio input "true"
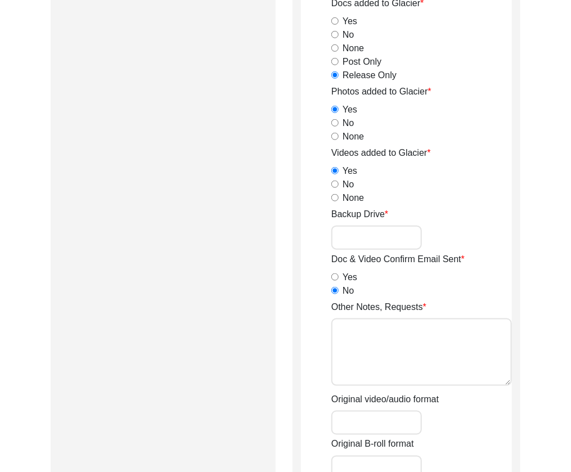
scroll to position [1481, 0]
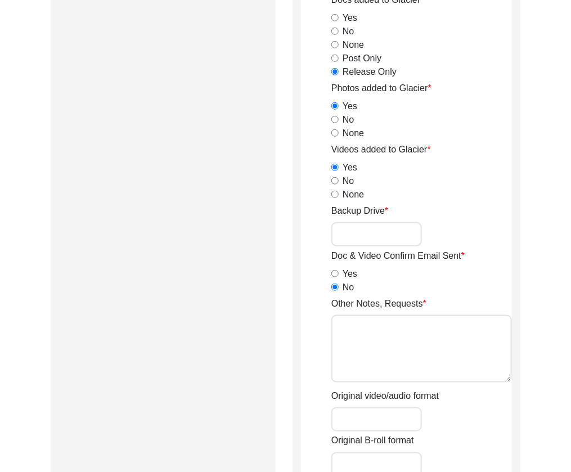
click at [413, 337] on textarea "Other Notes, Requests" at bounding box center [421, 348] width 181 height 67
type textarea "B-roll length: 0:06:20"
type input "mp4"
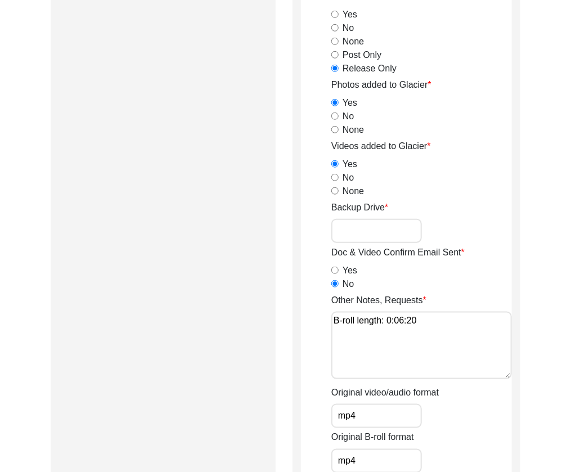
type input "mp4"
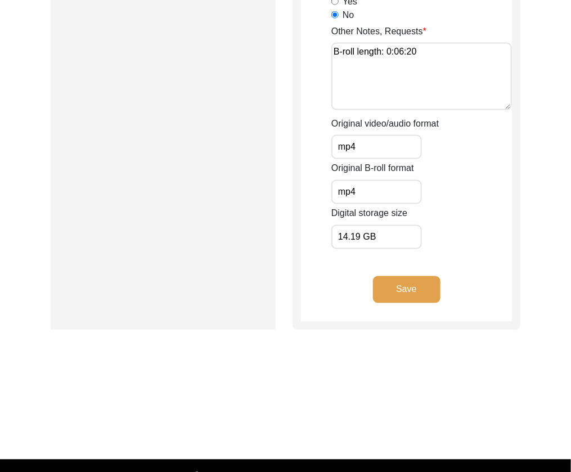
type input "14.19 GB"
click at [474, 224] on div "Digital storage size 14.19 GB" at bounding box center [421, 228] width 181 height 42
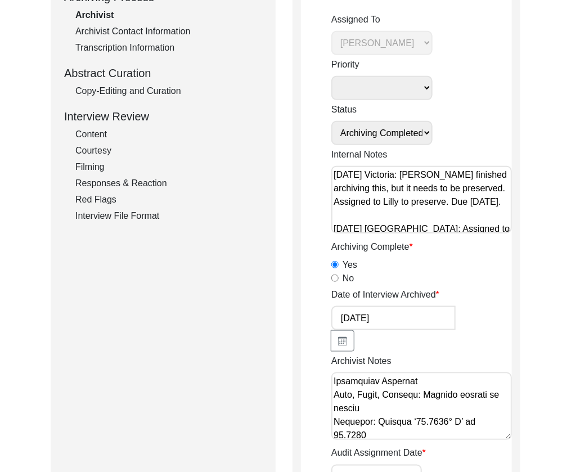
scroll to position [0, 0]
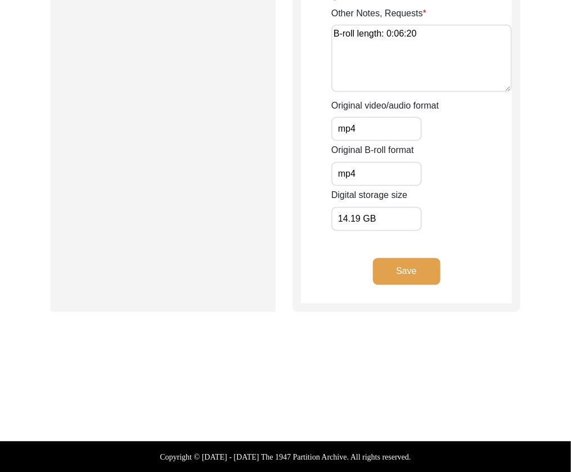
click at [415, 272] on button "Save" at bounding box center [406, 271] width 67 height 27
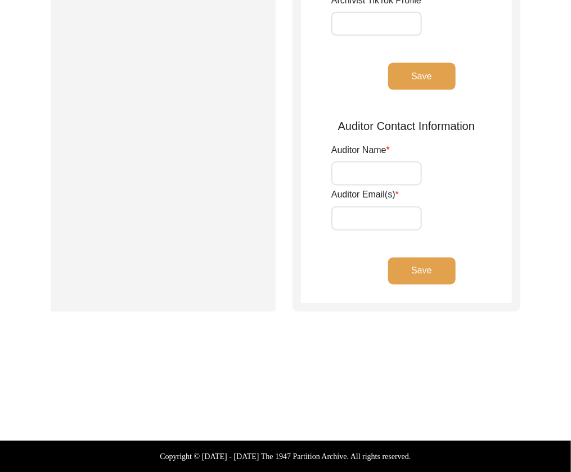
scroll to position [152, 0]
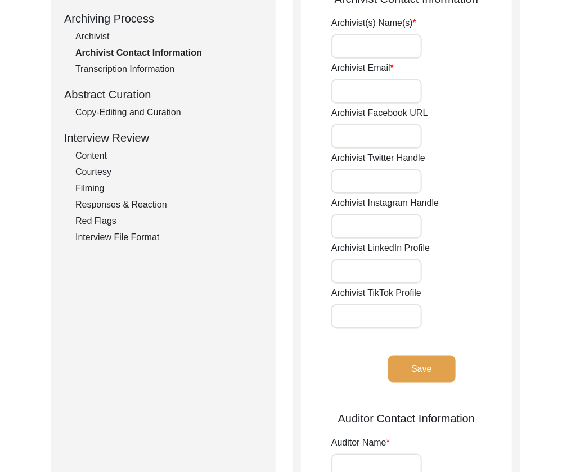
type input "[PERSON_NAME]"
type input "[EMAIL_ADDRESS][DOMAIN_NAME]"
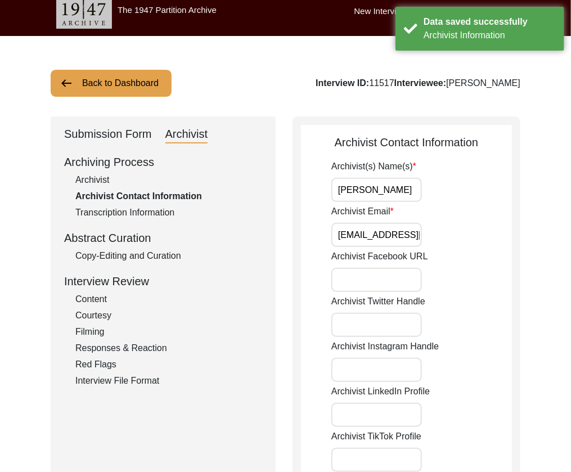
scroll to position [6, 0]
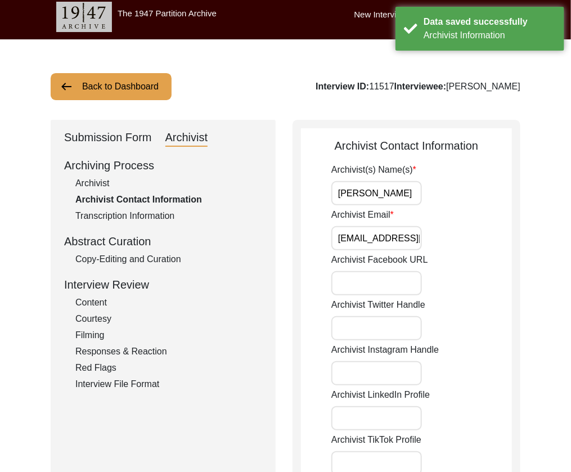
click at [409, 192] on input "[PERSON_NAME]" at bounding box center [376, 193] width 91 height 24
type input "[PERSON_NAME], [PERSON_NAME] (Auditor)"
click at [400, 241] on input "Archivist Email" at bounding box center [376, 238] width 91 height 24
type input "[EMAIL_ADDRESS][DOMAIN_NAME], [EMAIL_ADDRESS][DOMAIN_NAME]"
click at [395, 239] on input "Archivist Email" at bounding box center [376, 238] width 91 height 24
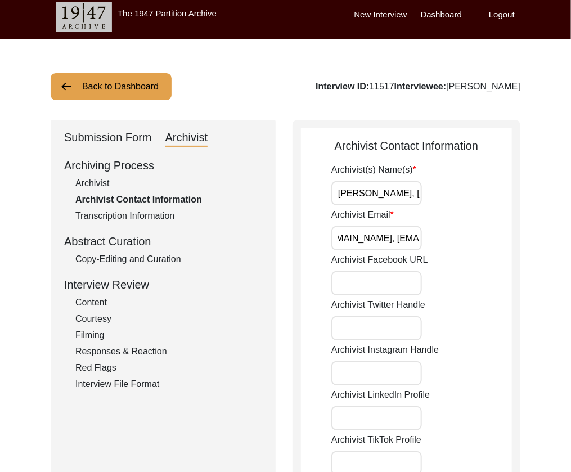
scroll to position [445, 0]
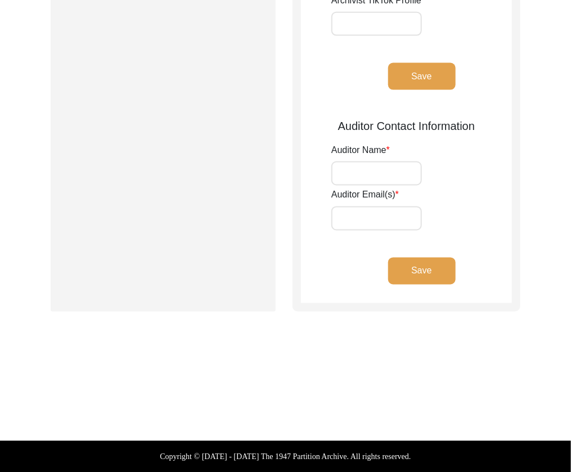
click at [432, 66] on button "Save" at bounding box center [421, 76] width 67 height 27
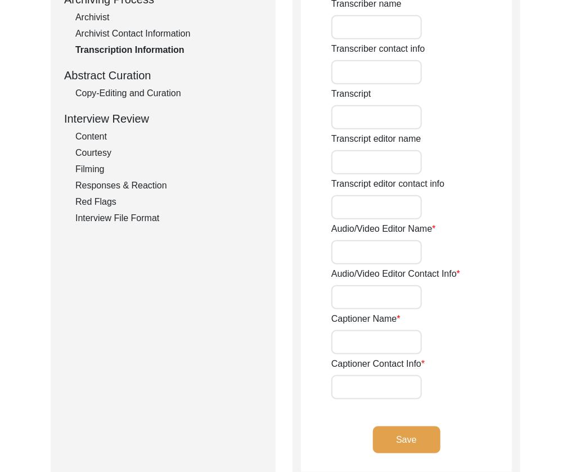
scroll to position [0, 0]
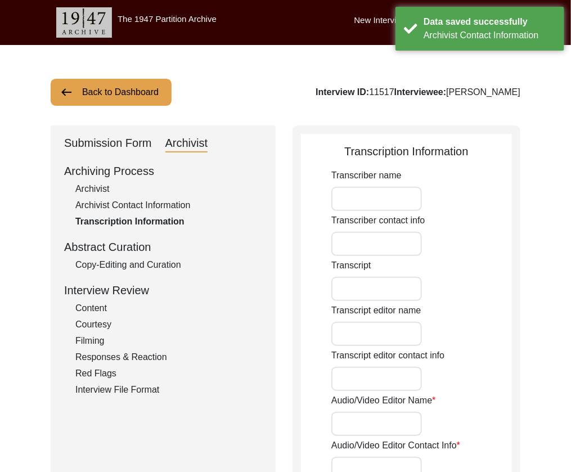
click at [102, 98] on button "Back to Dashboard" at bounding box center [111, 92] width 121 height 27
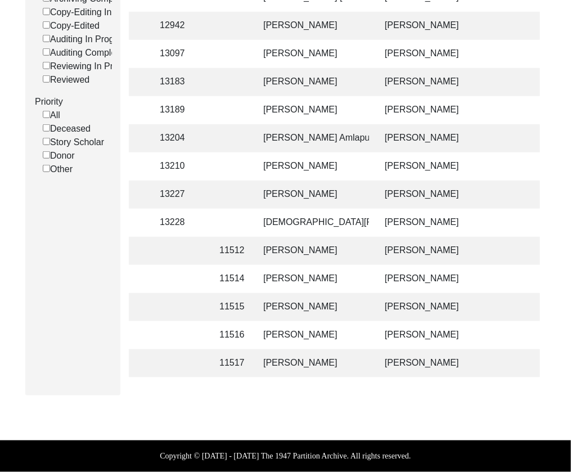
scroll to position [0, 294]
click at [425, 364] on td "[PERSON_NAME]" at bounding box center [475, 363] width 197 height 28
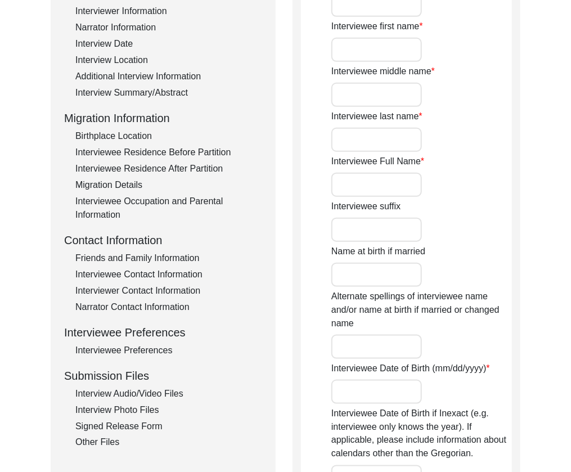
type input "Dr."
type input "[PERSON_NAME]"
type input "N/A"
type input "Chattopadhyay"
type input "[PERSON_NAME]"
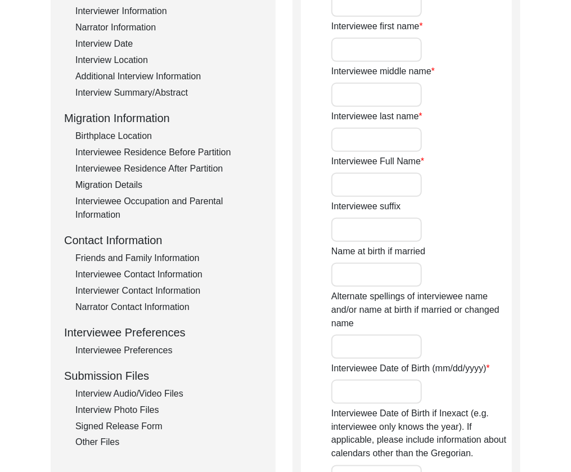
type input "[DATE]"
type input "79"
type input "[DEMOGRAPHIC_DATA]"
type input "Bengali"
type input "[DEMOGRAPHIC_DATA]"
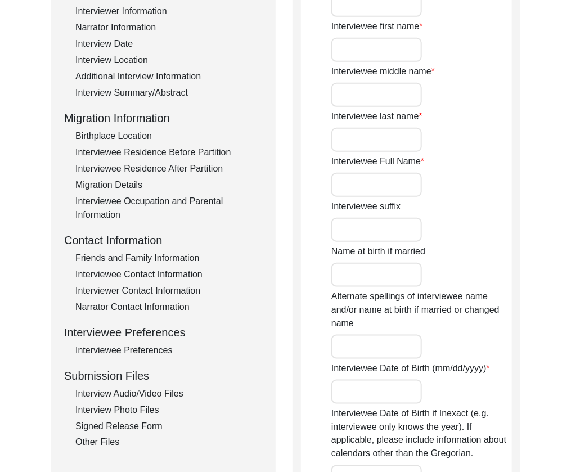
type input "[DEMOGRAPHIC_DATA]"
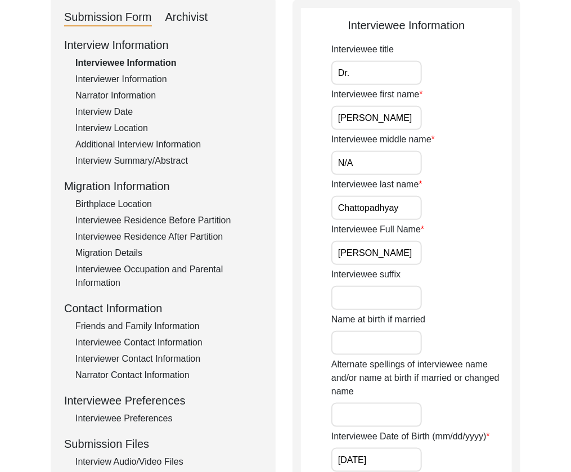
scroll to position [121, 0]
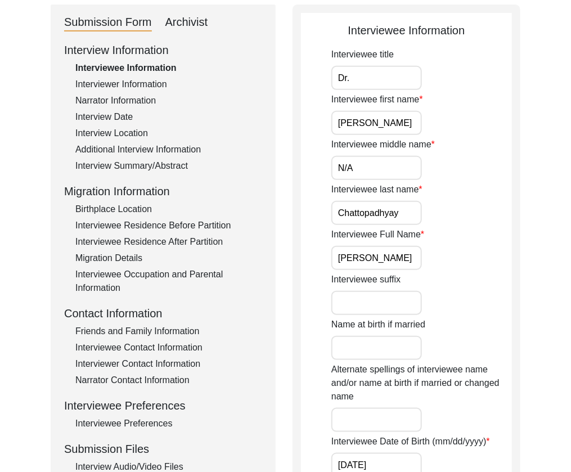
click at [193, 29] on div "Archivist" at bounding box center [186, 22] width 43 height 18
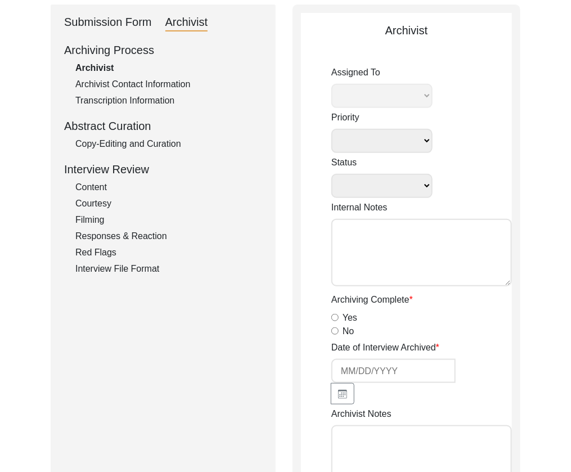
select select
select select "Archiving Completed"
type textarea "[DATE] Victoria: [PERSON_NAME] finished archiving this, but it needs to be pres…"
radio input "true"
type input "[DATE]"
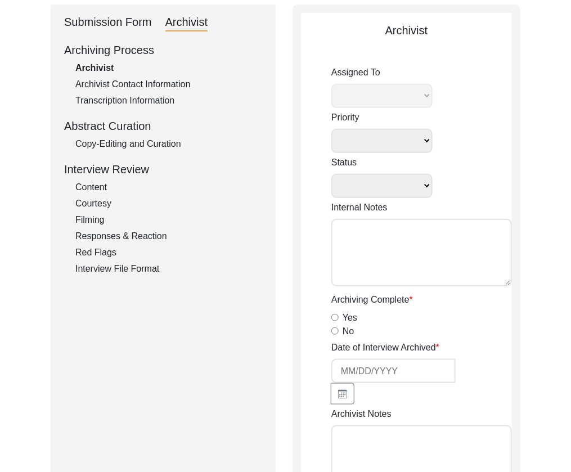
type textarea "Lore 05, 0444 Ipsumdo. Sitametc. Adipiscinge's doeiu temp incid ut la etdolor. …"
radio input "true"
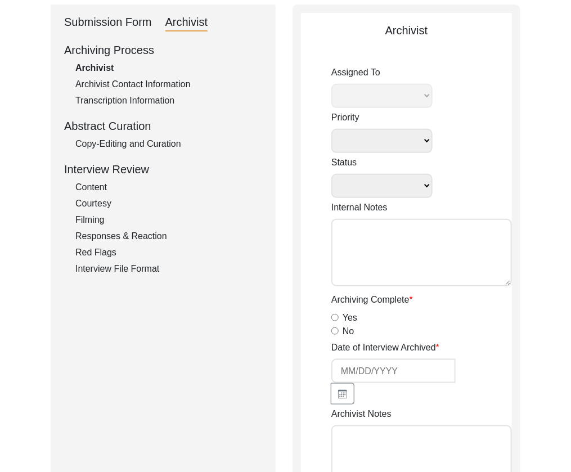
radio input "true"
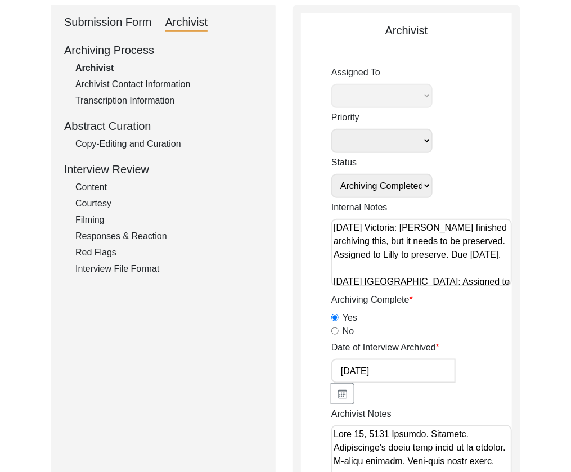
radio input "true"
type input "1:47:57"
radio input "true"
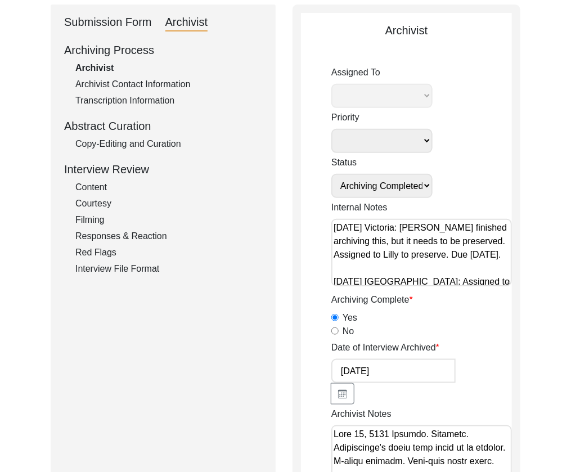
radio input "true"
type textarea "B-roll length: 0:06:20"
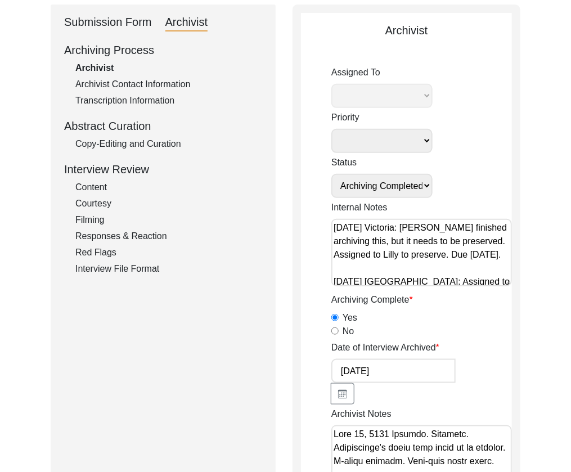
type input "mp4"
type input "14.19 GB"
select select "507"
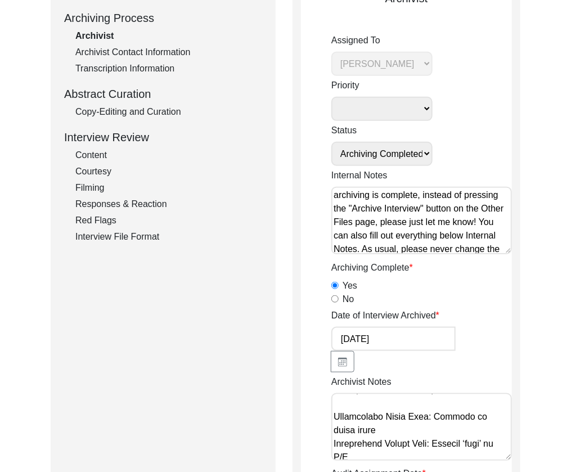
scroll to position [154, 0]
click at [165, 115] on div "Copy-Editing and Curation" at bounding box center [168, 111] width 187 height 13
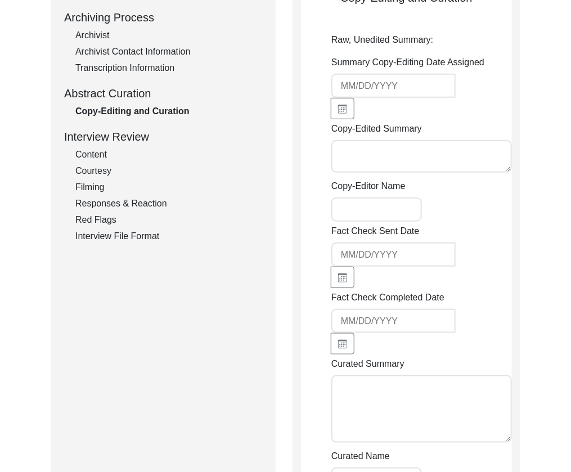
type input "[DATE]"
type textarea "Loremip Dolorsi 62/20/5279 Am. Conse Adipiscingeli sed doei te Incid 69, 3420 u…"
type input "[PERSON_NAME]"
type textarea "[DATE] [PERSON_NAME]: Copy-edited. Removed first paragraph and combined repetit…"
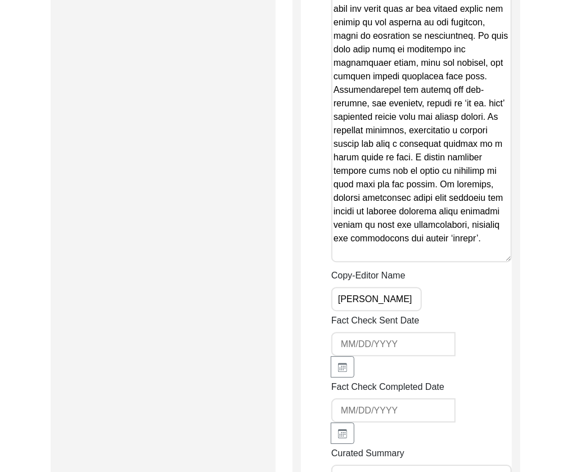
scroll to position [1991, 0]
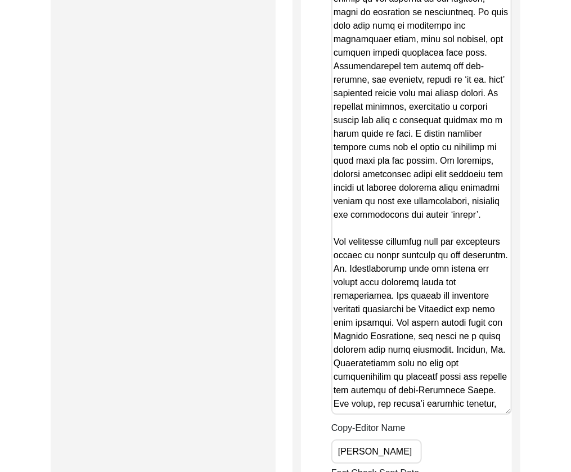
drag, startPoint x: 510, startPoint y: 208, endPoint x: 526, endPoint y: 393, distance: 186.3
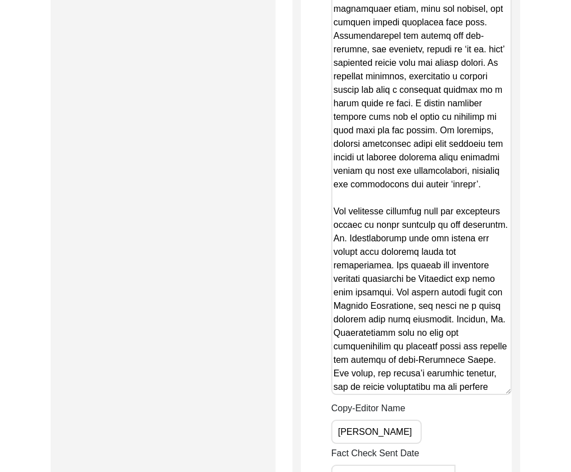
scroll to position [2022, 0]
